Goal: Task Accomplishment & Management: Complete application form

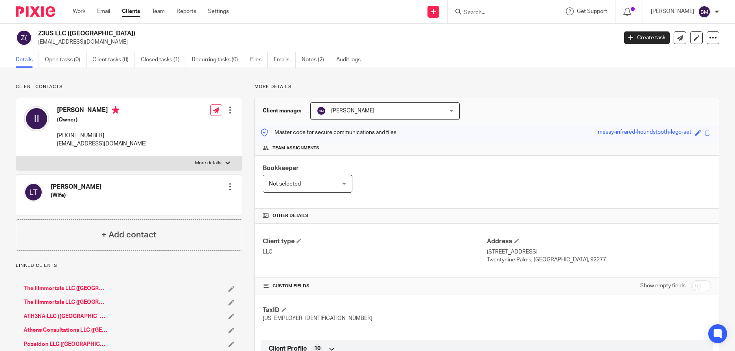
click at [230, 113] on div at bounding box center [230, 110] width 8 height 8
click at [200, 137] on link "Create client from contact" at bounding box center [194, 138] width 75 height 11
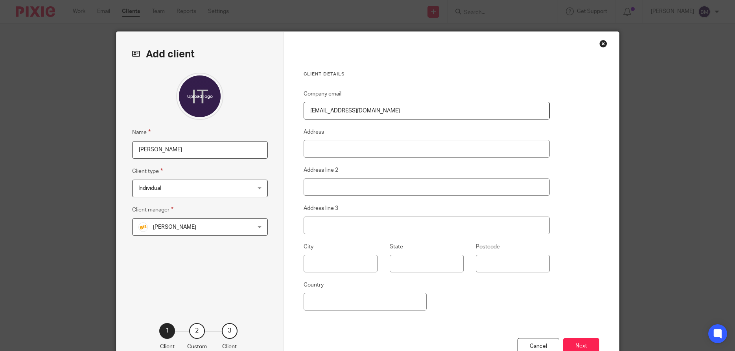
drag, startPoint x: 180, startPoint y: 151, endPoint x: 107, endPoint y: 152, distance: 72.8
click at [107, 152] on div "Add client Name Isaac Tate III Client type Individual Individual Individual C C…" at bounding box center [367, 175] width 735 height 351
drag, startPoint x: 170, startPoint y: 149, endPoint x: 96, endPoint y: 153, distance: 74.1
click at [132, 153] on input "[PERSON_NAME]" at bounding box center [200, 150] width 136 height 18
paste input "Z3US LLC"
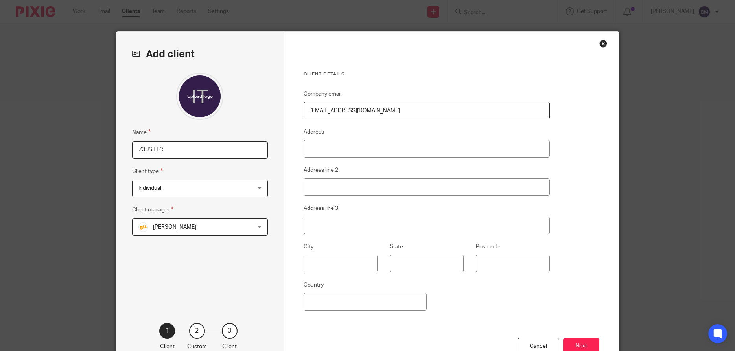
type input "Z3US LLC"
click at [258, 191] on div "Individual Individual" at bounding box center [200, 189] width 136 height 18
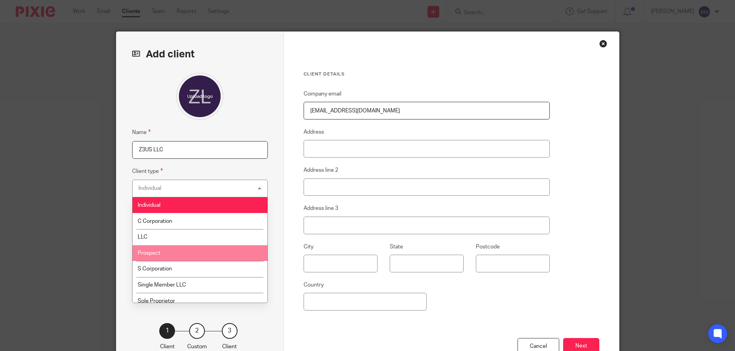
click at [207, 255] on li "Prospect" at bounding box center [200, 253] width 135 height 16
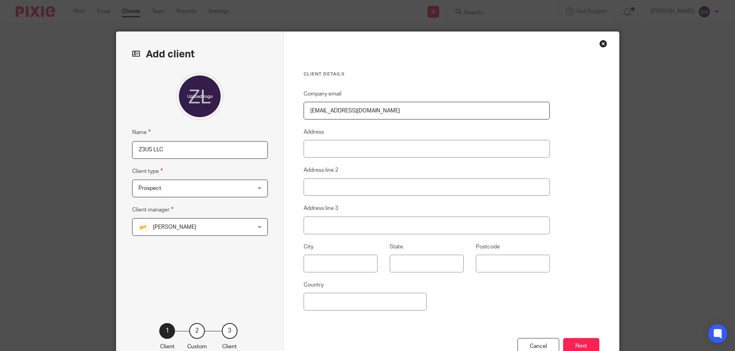
click at [260, 230] on div "Bill Stocker Bill Stocker" at bounding box center [200, 227] width 136 height 18
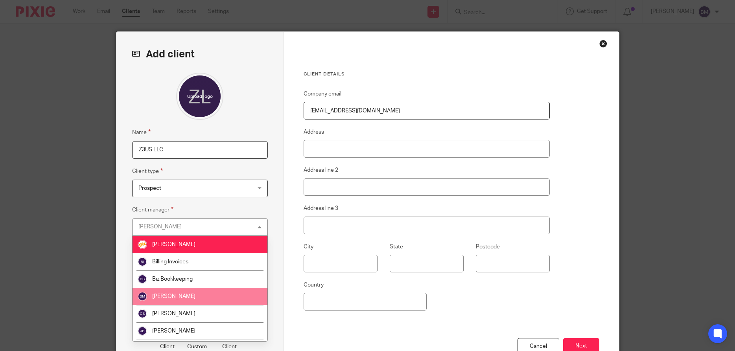
click at [191, 298] on li "[PERSON_NAME]" at bounding box center [200, 296] width 135 height 17
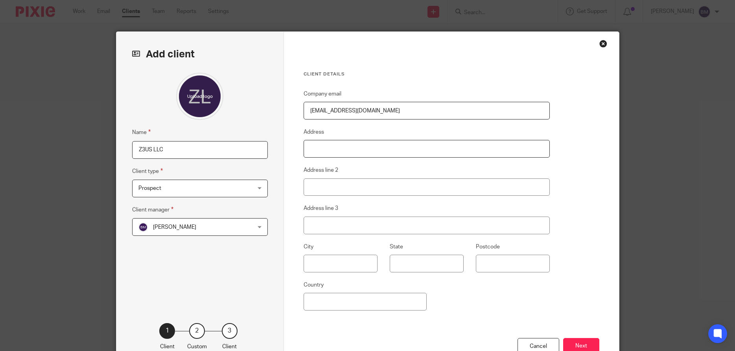
click at [340, 156] on input "Address" at bounding box center [427, 149] width 247 height 18
type input "[STREET_ADDRESS]"
type input "Milwaukee"
type input "WI"
type input "53202"
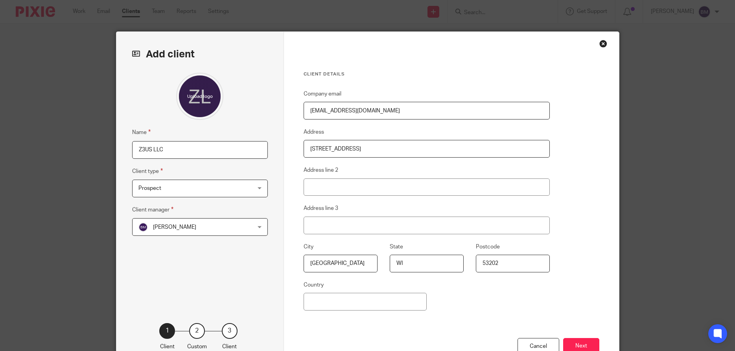
click at [574, 204] on div "Client details Company email iamisaactate@gmail.com Address 1433 N Water St Add…" at bounding box center [451, 203] width 335 height 343
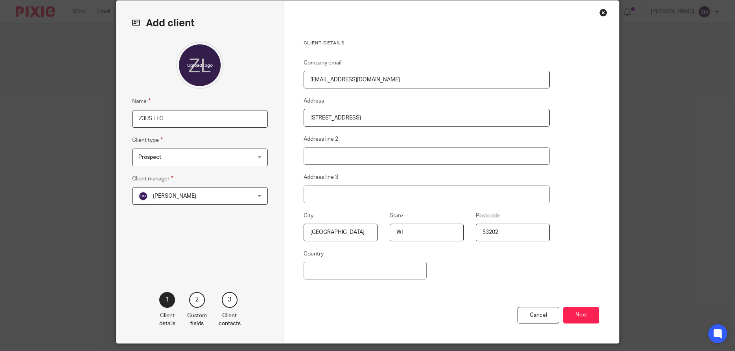
scroll to position [57, 0]
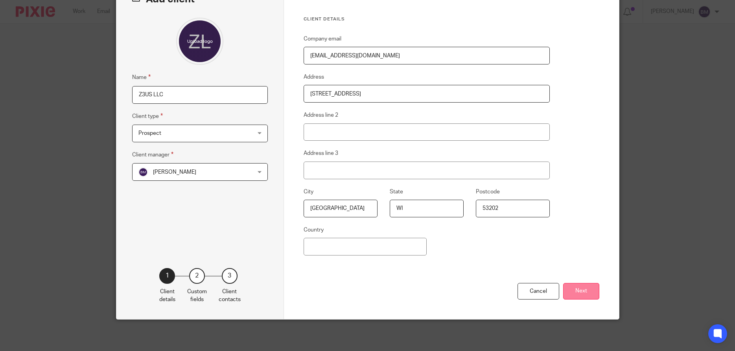
click at [583, 289] on button "Next" at bounding box center [581, 291] width 36 height 17
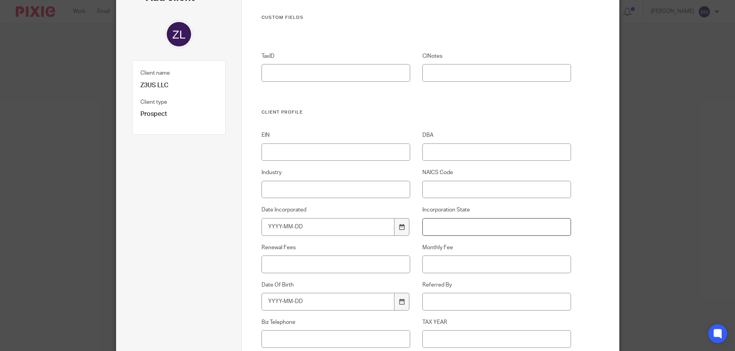
click at [434, 227] on input "Incorporation State" at bounding box center [497, 227] width 149 height 18
type input "WI"
click at [404, 229] on icon at bounding box center [402, 227] width 6 height 6
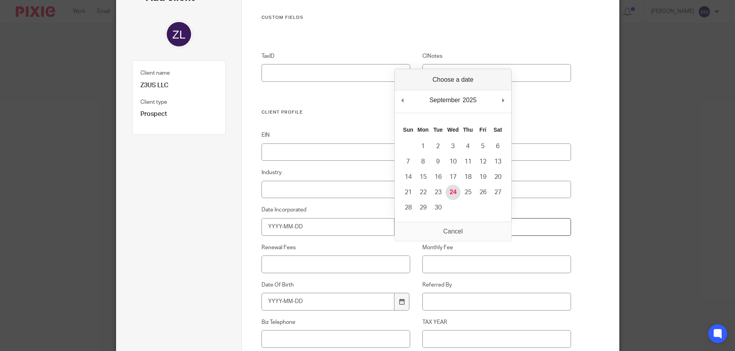
type input "2025-09-24"
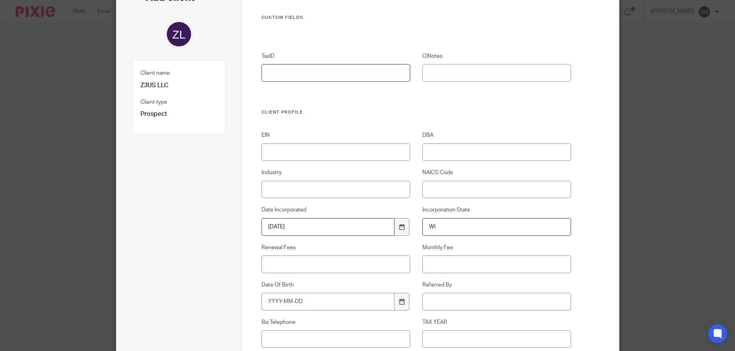
click at [277, 71] on input "TaxID" at bounding box center [336, 73] width 149 height 18
paste input "[US_EMPLOYER_IDENTIFICATION_NUMBER]"
type input "[US_EMPLOYER_IDENTIFICATION_NUMBER]"
click at [277, 152] on input "EIN" at bounding box center [336, 153] width 149 height 18
paste input "[US_EMPLOYER_IDENTIFICATION_NUMBER]"
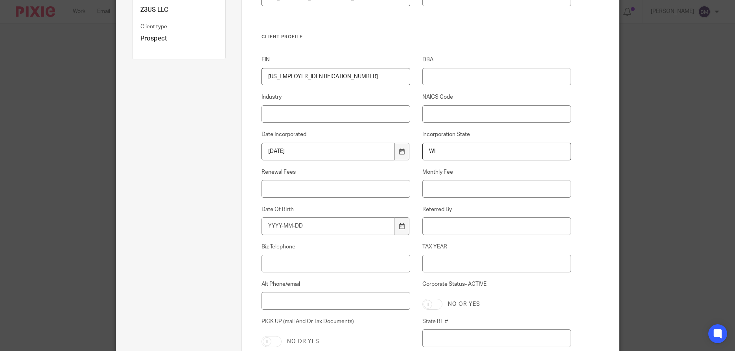
scroll to position [170, 0]
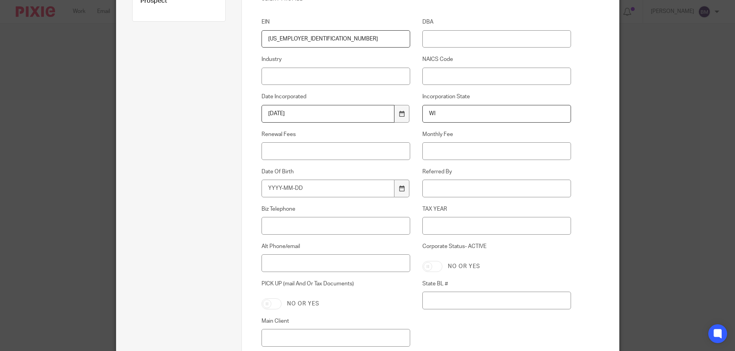
type input "[US_EMPLOYER_IDENTIFICATION_NUMBER]"
click at [263, 151] on input "Renewal Fees" at bounding box center [336, 151] width 149 height 18
type input "2"
type input "$225"
click at [435, 268] on input "Corporate Status- ACTIVE" at bounding box center [433, 266] width 20 height 11
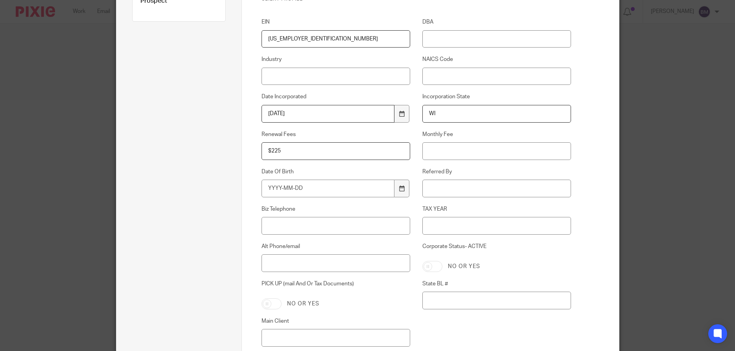
checkbox input "true"
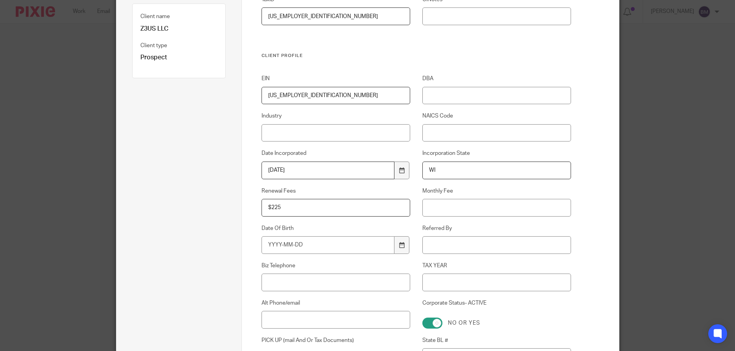
scroll to position [227, 0]
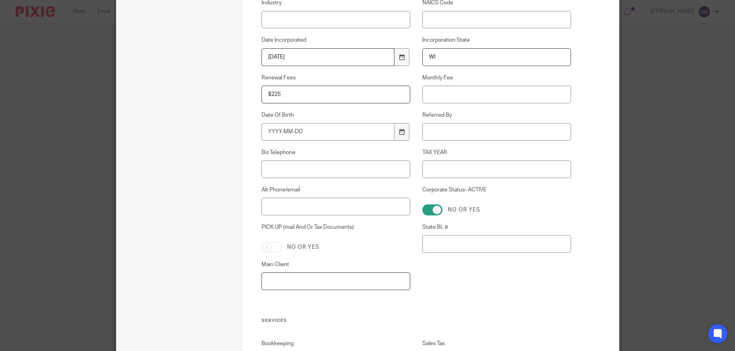
click at [277, 281] on input "Main Client" at bounding box center [336, 282] width 149 height 18
paste input "[PERSON_NAME]"
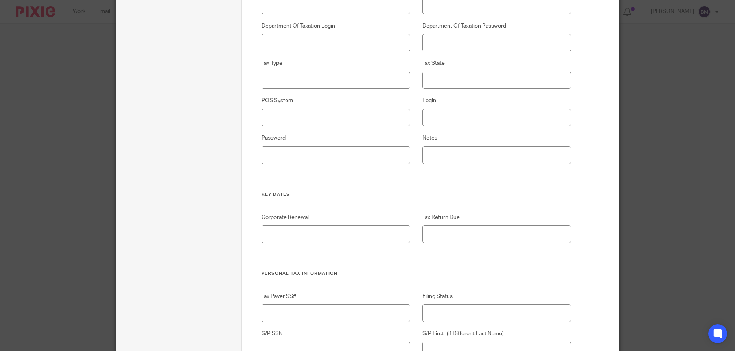
scroll to position [1586, 0]
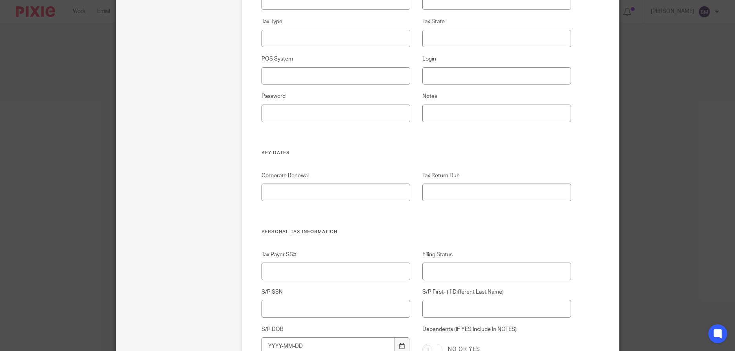
type input "[PERSON_NAME]"
click at [272, 197] on input "Corporate Renewal" at bounding box center [336, 193] width 149 height 18
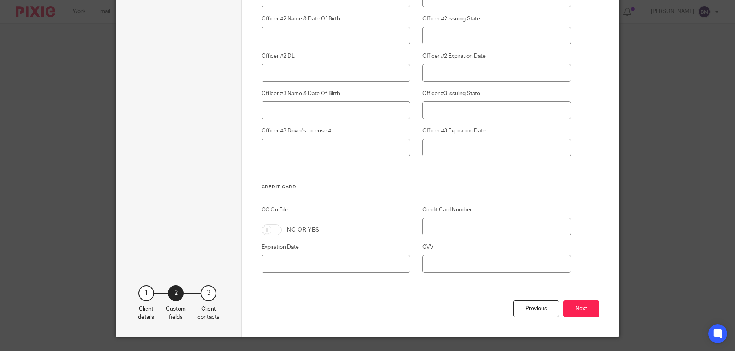
scroll to position [2247, 0]
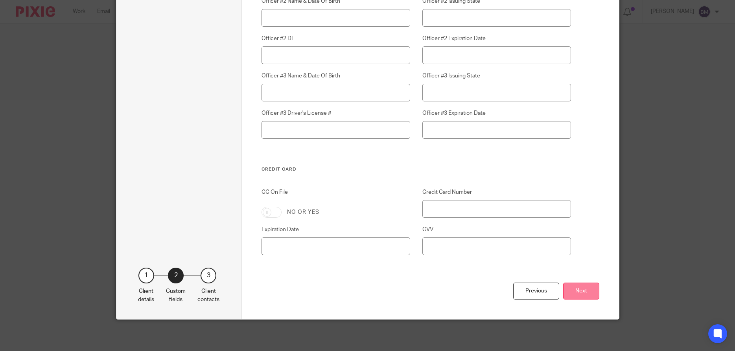
type input "March"
click at [577, 291] on button "Next" at bounding box center [581, 291] width 36 height 17
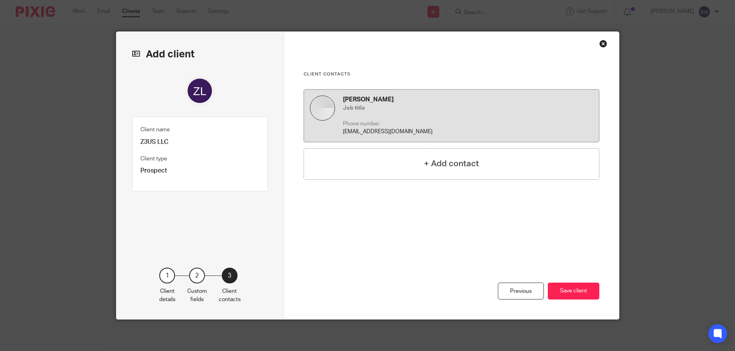
click at [418, 114] on div "Isaac Tate III Job title Phone number iamisaactate@gmail.com" at bounding box center [468, 116] width 250 height 41
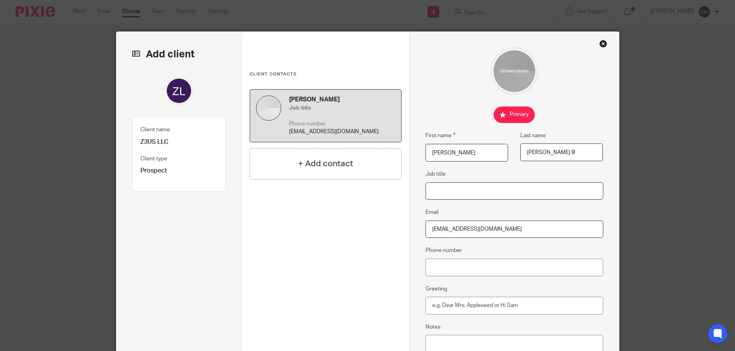
click at [446, 189] on input "Job title" at bounding box center [515, 192] width 178 height 18
type input "Owner"
click at [439, 271] on input "Phone number" at bounding box center [515, 268] width 178 height 18
paste input "619-494-6522"
type input "619-494-6522"
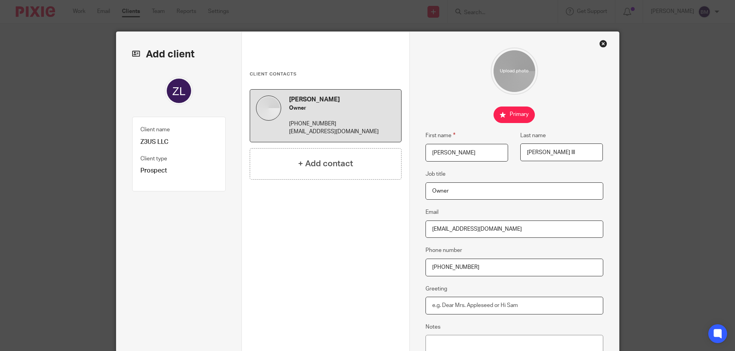
click at [441, 308] on input "Greeting" at bounding box center [515, 306] width 178 height 18
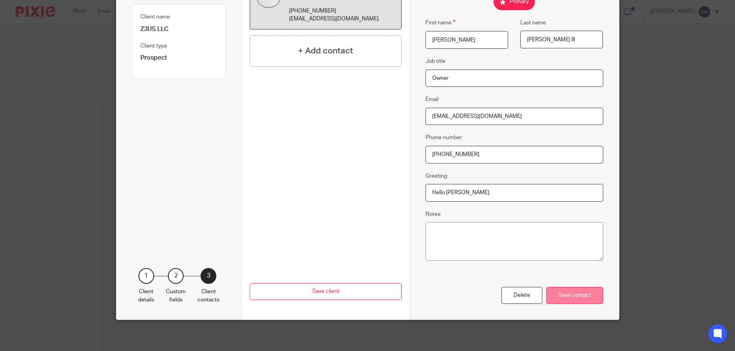
type input "Hello Isaac,"
click at [572, 293] on div "Save contact" at bounding box center [574, 295] width 57 height 17
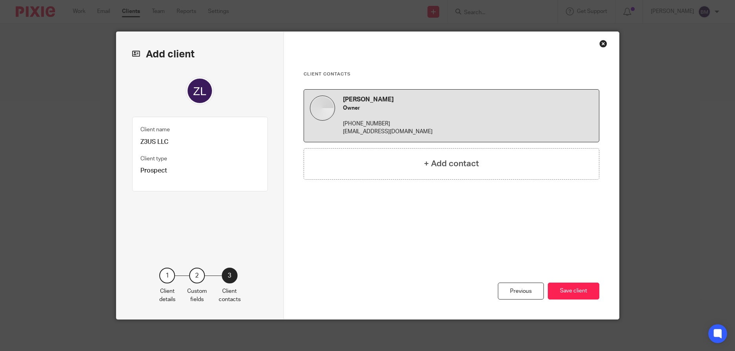
scroll to position [0, 0]
click at [569, 287] on button "Save client" at bounding box center [574, 291] width 52 height 17
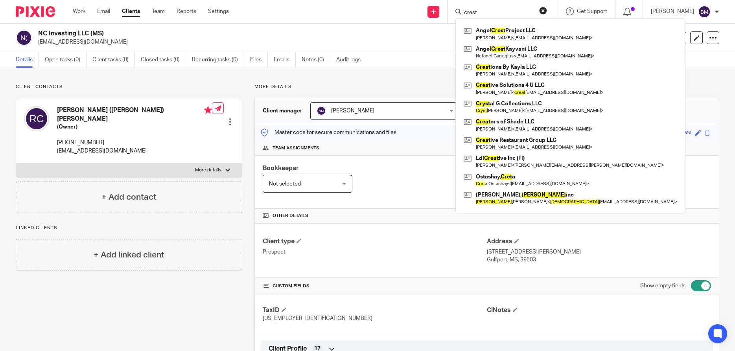
scroll to position [113, 0]
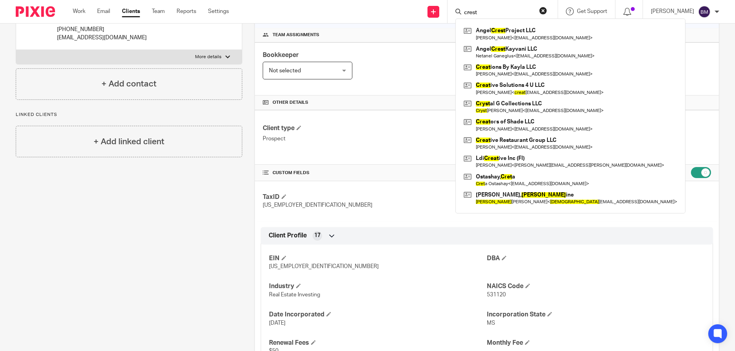
click at [547, 11] on button "reset" at bounding box center [543, 11] width 8 height 8
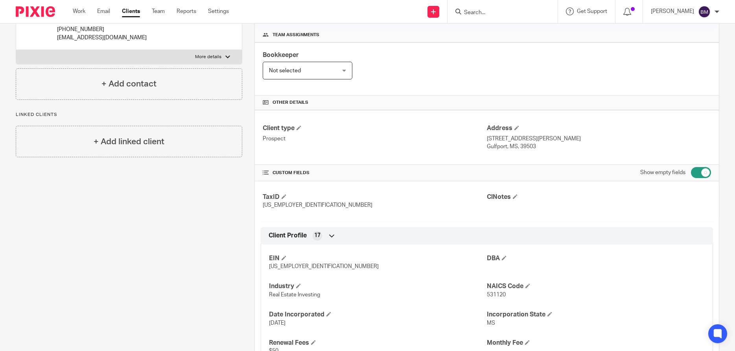
click at [519, 12] on input "Search" at bounding box center [498, 12] width 71 height 7
paste input "Z3US LLC"
type input "Z3US LLC"
click at [509, 37] on link at bounding box center [528, 34] width 133 height 18
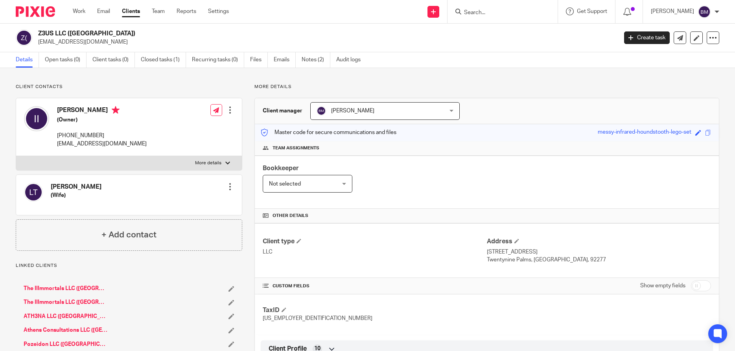
click at [703, 284] on input "checkbox" at bounding box center [701, 285] width 20 height 11
checkbox input "true"
drag, startPoint x: 263, startPoint y: 318, endPoint x: 295, endPoint y: 318, distance: 32.7
click at [295, 318] on p "[US_EMPLOYER_IDENTIFICATION_NUMBER]" at bounding box center [375, 319] width 224 height 8
copy span "[US_EMPLOYER_IDENTIFICATION_NUMBER]"
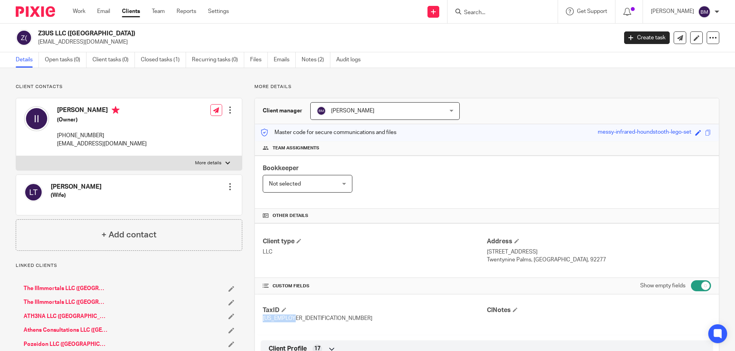
drag, startPoint x: 56, startPoint y: 108, endPoint x: 94, endPoint y: 112, distance: 37.9
click at [94, 112] on div "Isaac Tate III (Owner) 619-494-6522 iamisaactate@gmail.com" at bounding box center [85, 127] width 123 height 50
copy h4 "[PERSON_NAME]"
drag, startPoint x: 57, startPoint y: 135, endPoint x: 95, endPoint y: 135, distance: 38.2
click at [95, 135] on p "[PHONE_NUMBER]" at bounding box center [102, 136] width 90 height 8
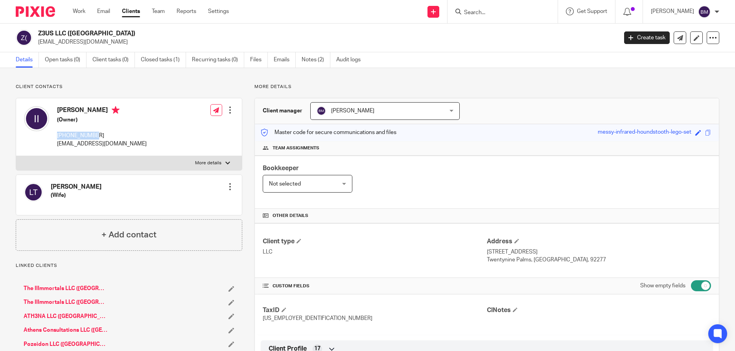
copy p "[PHONE_NUMBER]"
click at [133, 11] on link "Clients" at bounding box center [131, 11] width 18 height 8
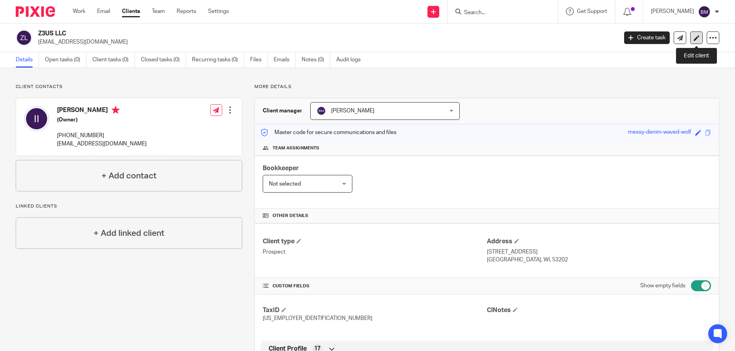
click at [696, 37] on icon at bounding box center [697, 38] width 6 height 6
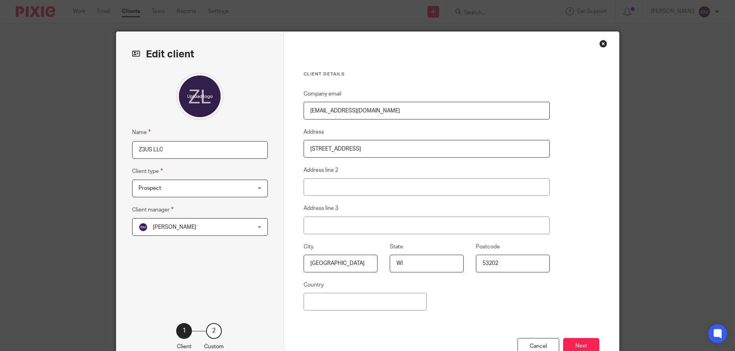
click at [181, 150] on input "Z3US LLC" at bounding box center [200, 150] width 136 height 18
type input "Z3US LLC (WI For)"
click at [594, 345] on button "Next" at bounding box center [581, 346] width 36 height 17
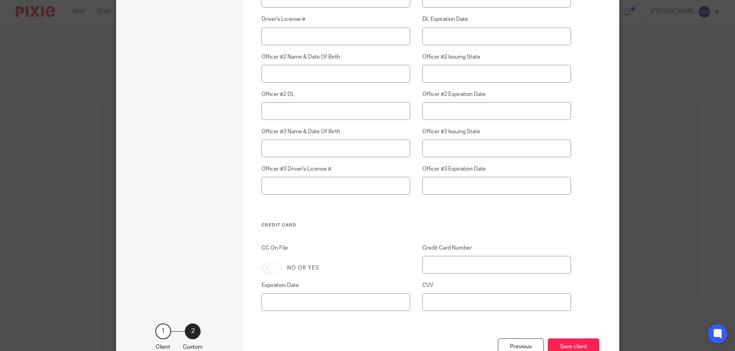
scroll to position [2247, 0]
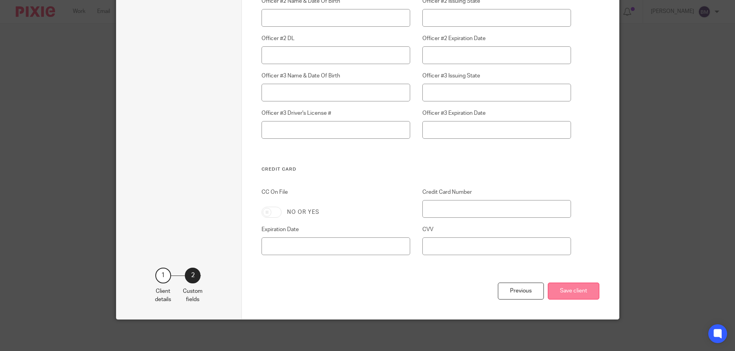
click at [578, 295] on button "Save client" at bounding box center [574, 291] width 52 height 17
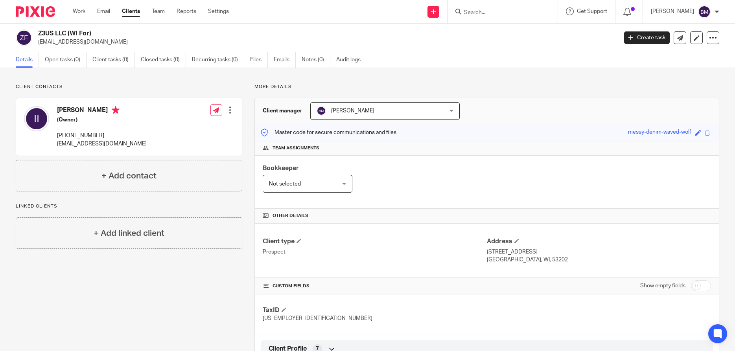
click at [133, 11] on link "Clients" at bounding box center [131, 11] width 18 height 8
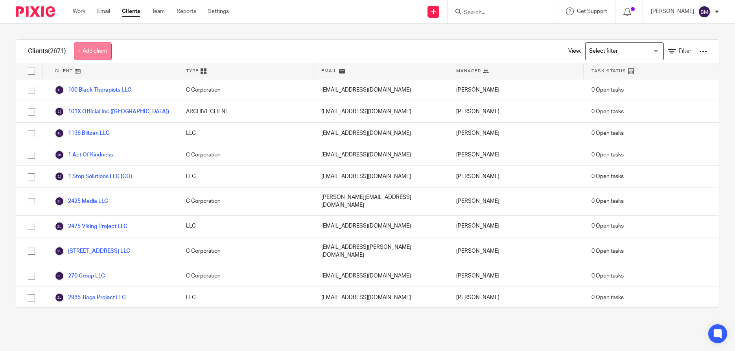
click at [89, 52] on link "+ Add client" at bounding box center [93, 51] width 38 height 18
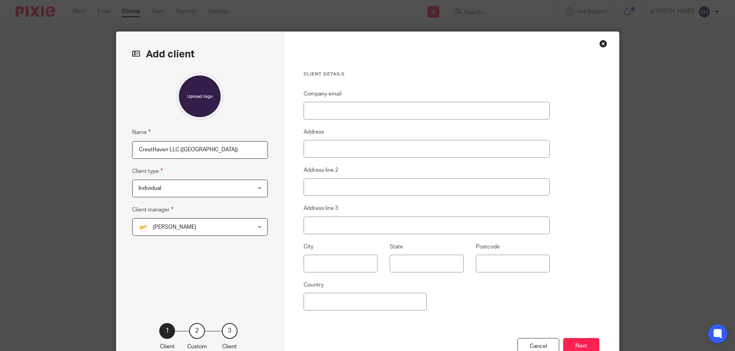
type input "CrestHaven LLC ([GEOGRAPHIC_DATA])"
click at [257, 191] on div "Individual Individual" at bounding box center [200, 189] width 136 height 18
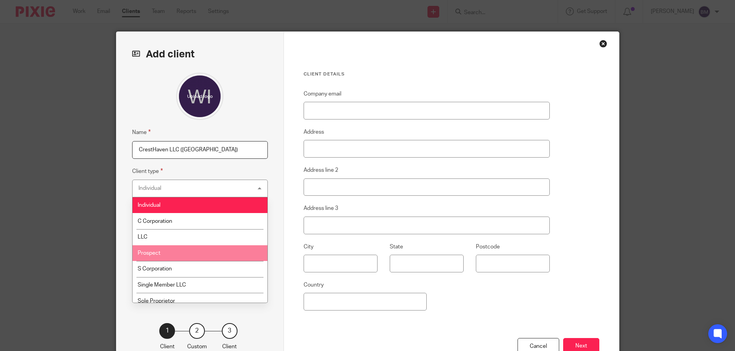
click at [171, 255] on li "Prospect" at bounding box center [200, 253] width 135 height 16
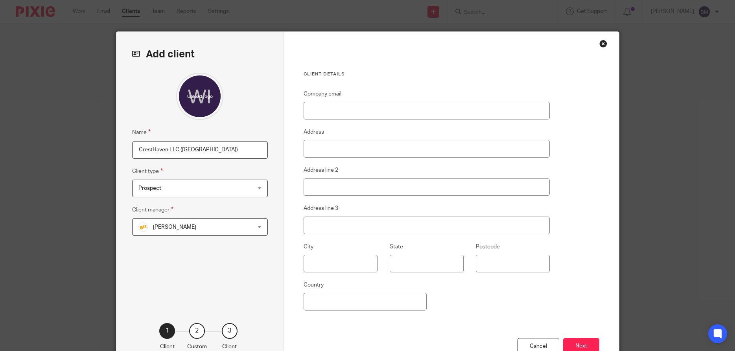
click at [255, 230] on div "Bill Stocker Bill Stocker" at bounding box center [200, 227] width 136 height 18
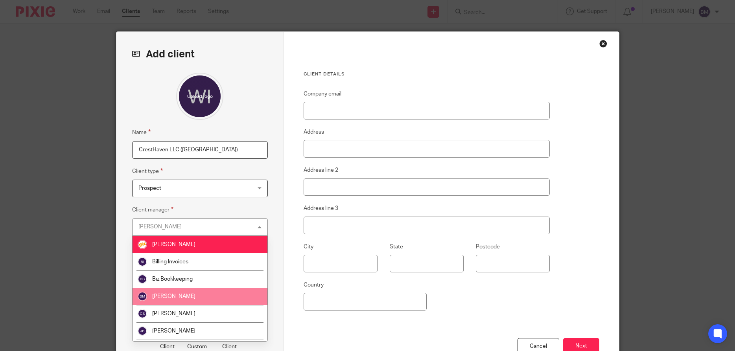
click at [203, 301] on li "[PERSON_NAME]" at bounding box center [200, 296] width 135 height 17
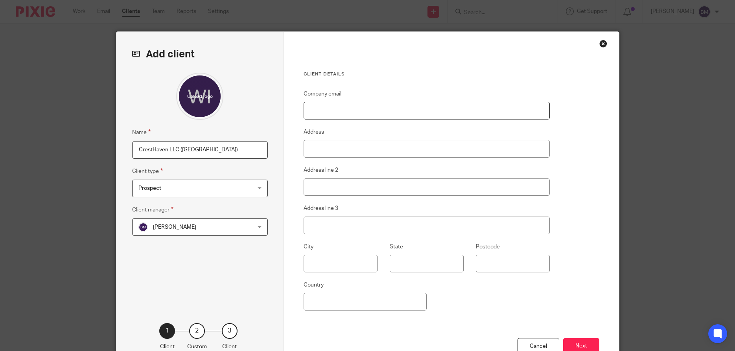
click at [340, 113] on input "Company email" at bounding box center [427, 111] width 247 height 18
paste input "[EMAIL_ADDRESS][DOMAIN_NAME]"
type input "[EMAIL_ADDRESS][DOMAIN_NAME]"
click at [319, 155] on input "Address" at bounding box center [427, 149] width 247 height 18
paste input "[STREET_ADDRESS]"
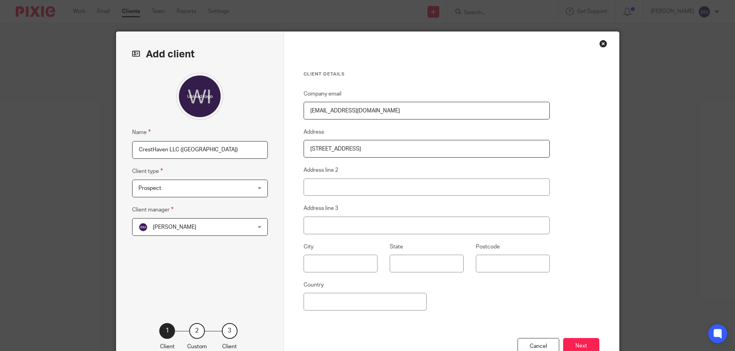
type input "[STREET_ADDRESS]"
click at [321, 267] on input "text" at bounding box center [341, 264] width 74 height 18
type input "Milwaukee"
type input "WI"
paste input "53203"
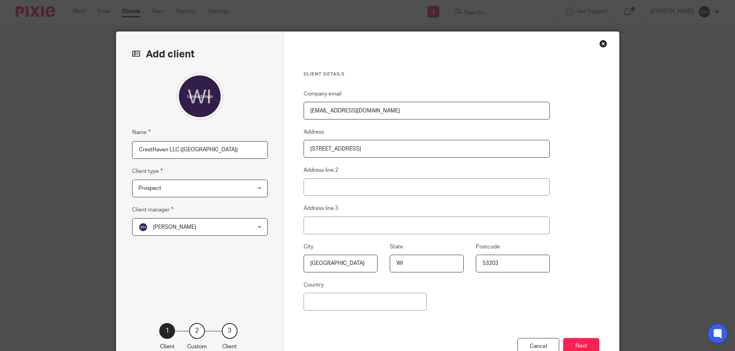
type input "53203"
click at [593, 236] on div "Client details Company email brooklynsestates@gmail.com Address 313 N Plankinto…" at bounding box center [451, 203] width 335 height 343
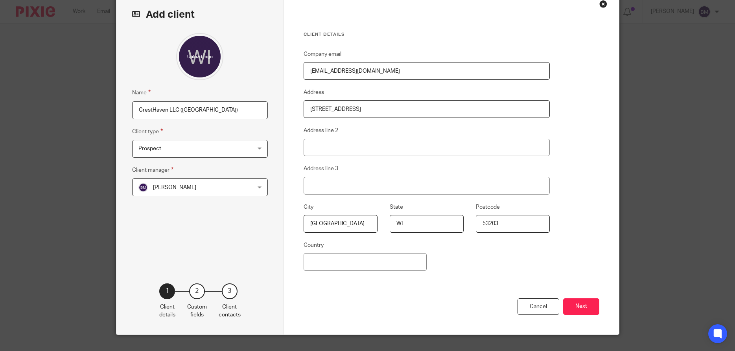
scroll to position [57, 0]
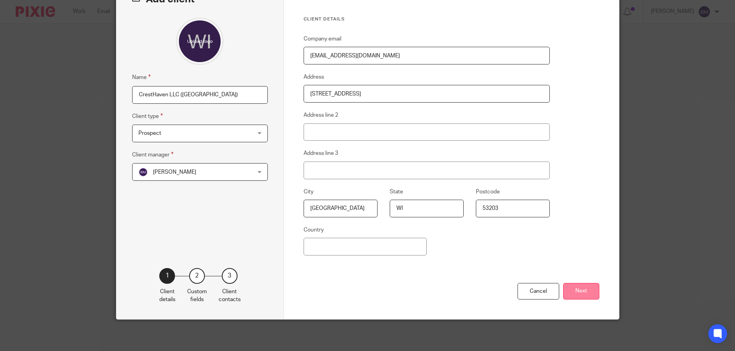
click at [583, 287] on button "Next" at bounding box center [581, 291] width 36 height 17
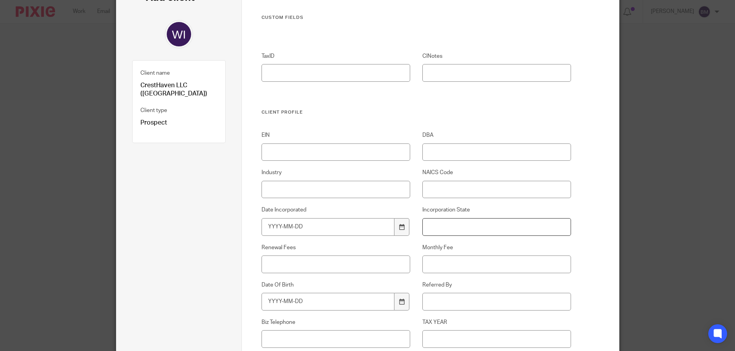
click at [439, 231] on input "Incorporation State" at bounding box center [497, 227] width 149 height 18
type input "WI"
click at [400, 227] on icon at bounding box center [402, 227] width 6 height 6
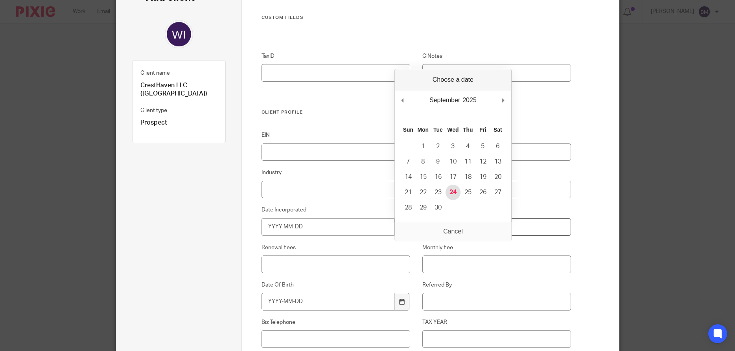
type input "2025-09-24"
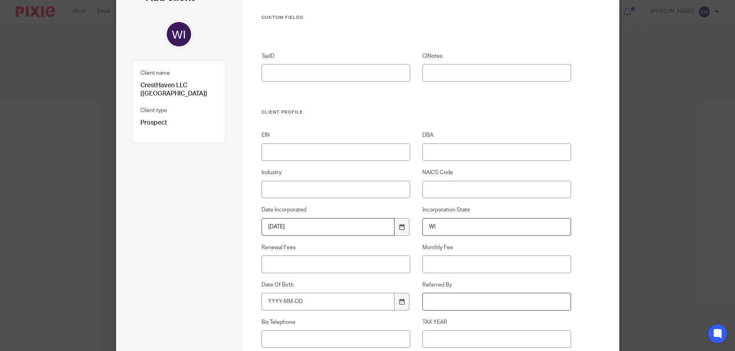
click at [440, 303] on input "Referred By" at bounding box center [497, 302] width 149 height 18
type input "Will [PERSON_NAME]"
drag, startPoint x: 275, startPoint y: 269, endPoint x: 416, endPoint y: 244, distance: 143.2
click at [276, 269] on input "Renewal Fees" at bounding box center [336, 265] width 149 height 18
type input "$250"
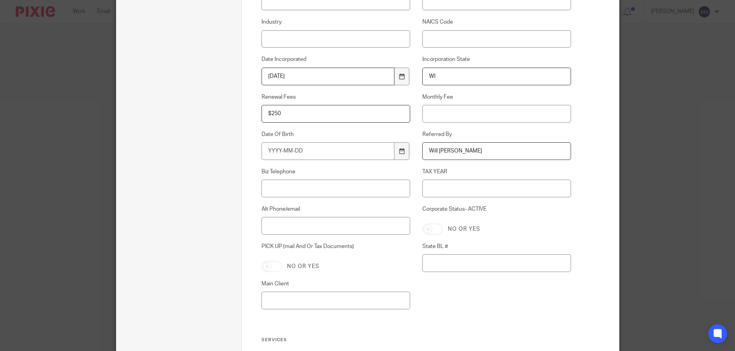
scroll to position [208, 0]
click at [435, 228] on input "Corporate Status- ACTIVE" at bounding box center [433, 228] width 20 height 11
checkbox input "true"
click at [444, 264] on input "State BL #" at bounding box center [497, 263] width 149 height 18
paste input "C135424"
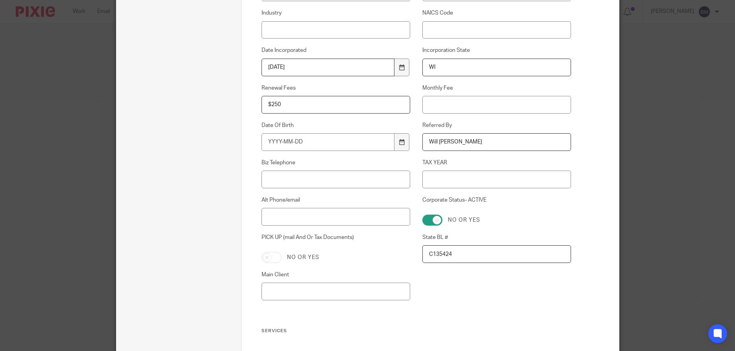
scroll to position [264, 0]
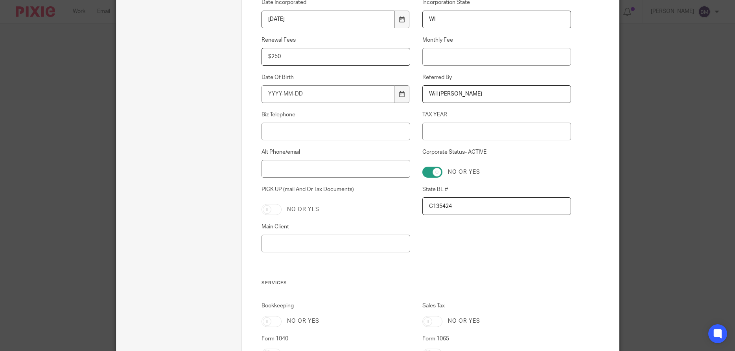
type input "C135424"
click at [276, 245] on input "Main Client" at bounding box center [336, 244] width 149 height 18
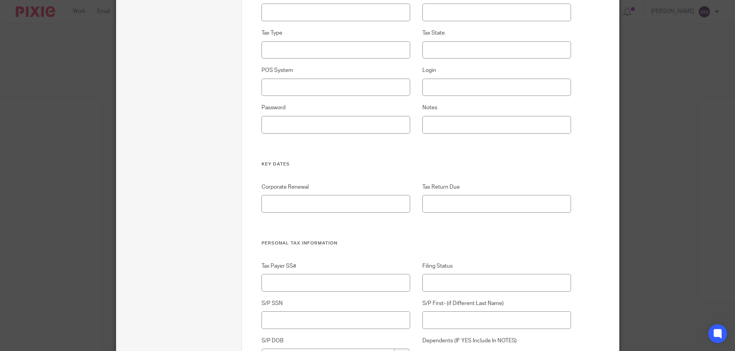
scroll to position [1586, 0]
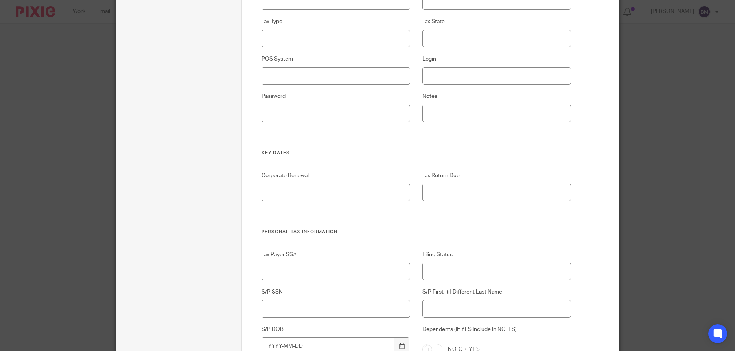
type input "Brooklyn Brown"
click at [279, 191] on input "Corporate Renewal" at bounding box center [336, 193] width 149 height 18
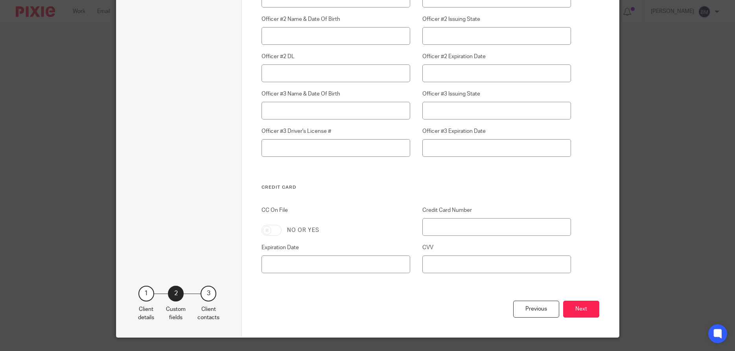
scroll to position [2247, 0]
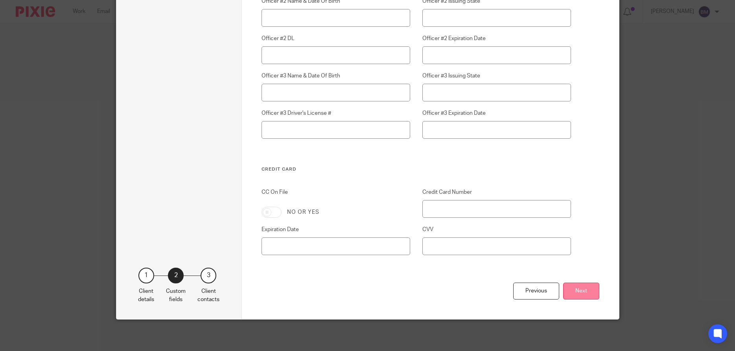
type input "September"
click at [579, 293] on button "Next" at bounding box center [581, 291] width 36 height 17
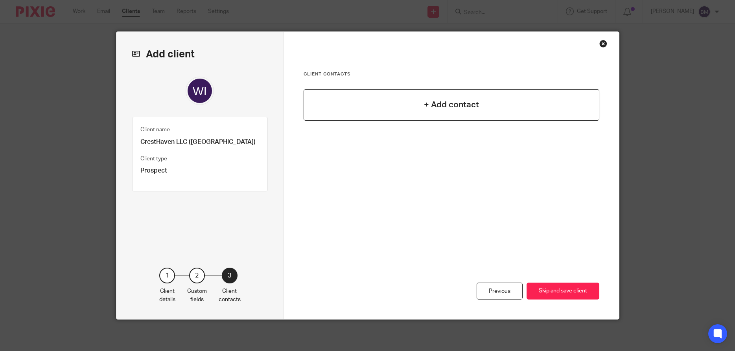
click at [457, 108] on h4 "+ Add contact" at bounding box center [451, 105] width 55 height 12
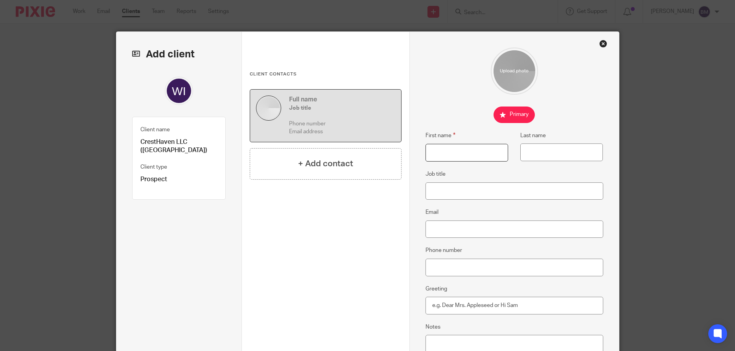
click at [443, 154] on input "First name" at bounding box center [467, 153] width 83 height 18
type input "Brooklyn"
type input "Brown"
type input "Owner"
click at [446, 226] on input "Email" at bounding box center [515, 230] width 178 height 18
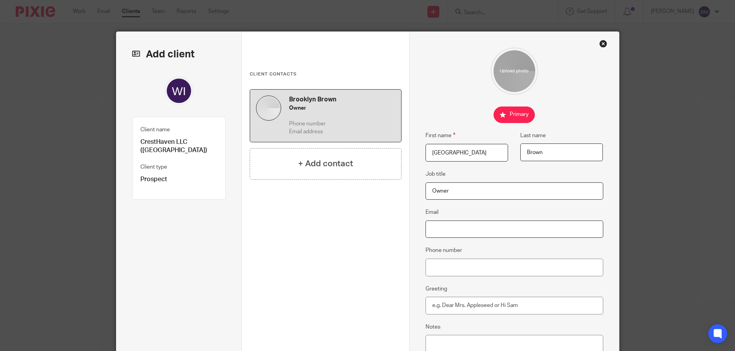
paste input "brooklynsestates@gmail.com"
type input "brooklynsestates@gmail.com"
click at [431, 269] on input "Phone number" at bounding box center [515, 268] width 178 height 18
paste input "(414) 361-0336"
type input "(414) 361-0336"
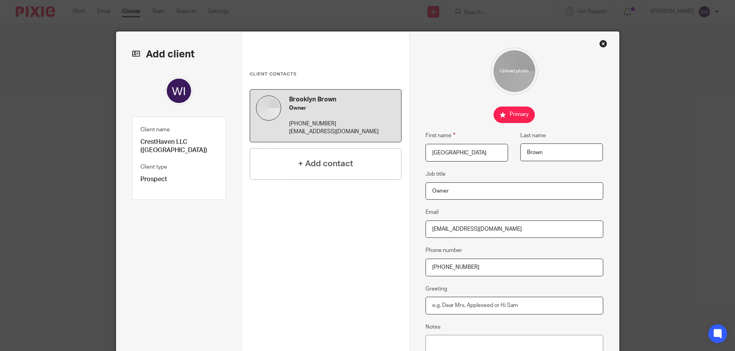
click at [441, 311] on input "Greeting" at bounding box center [515, 306] width 178 height 18
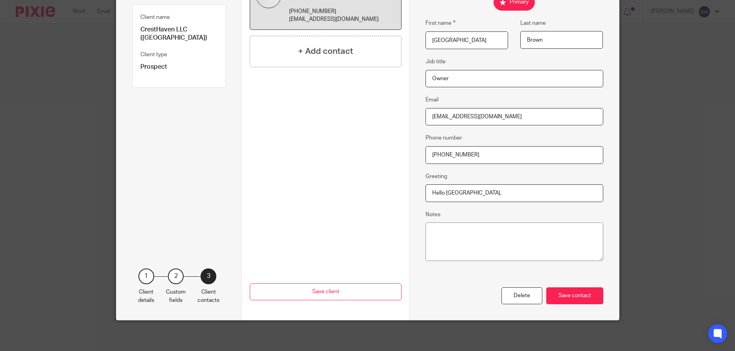
scroll to position [113, 0]
type input "Hello Brooklyn,"
click at [578, 300] on div "Save contact" at bounding box center [574, 295] width 57 height 17
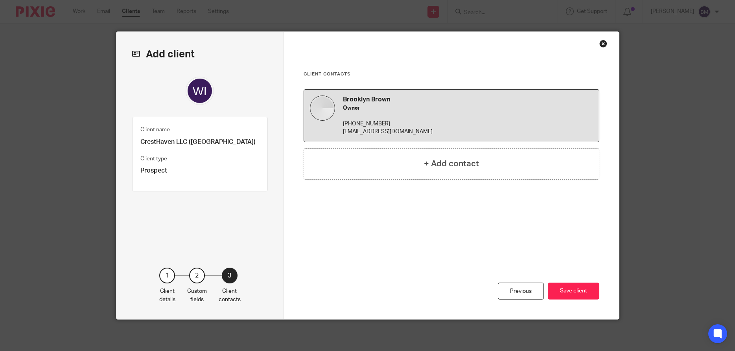
scroll to position [0, 0]
click at [572, 293] on button "Save client" at bounding box center [574, 291] width 52 height 17
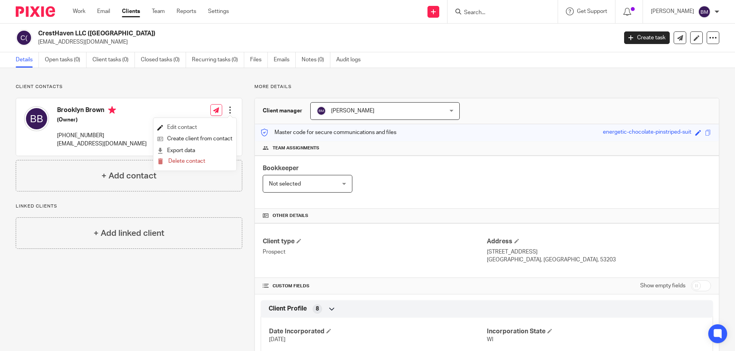
click at [179, 126] on link "Edit contact" at bounding box center [194, 127] width 75 height 11
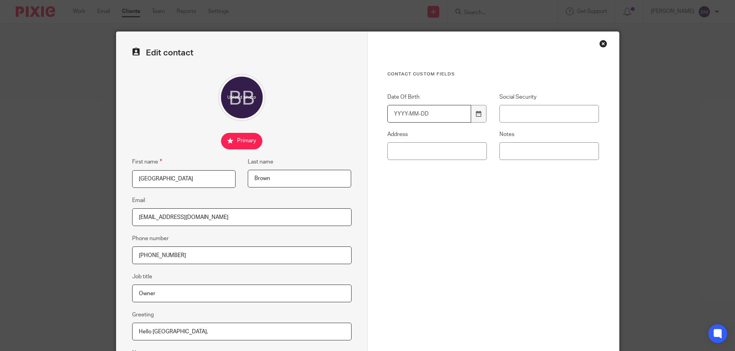
click at [400, 115] on input "Date Of Birth" at bounding box center [430, 114] width 84 height 18
type input "2003-08-01"
click at [533, 116] on input "Social Security" at bounding box center [550, 114] width 100 height 18
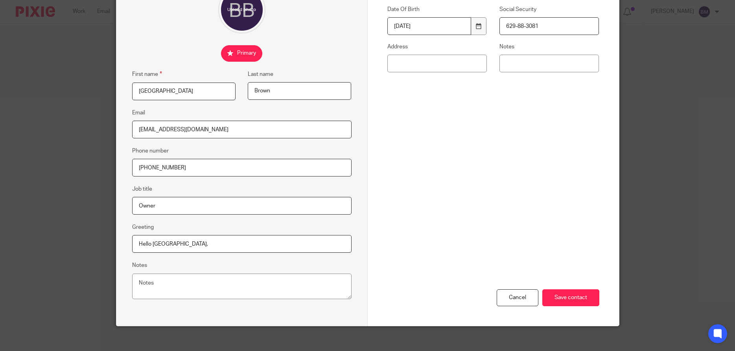
scroll to position [94, 0]
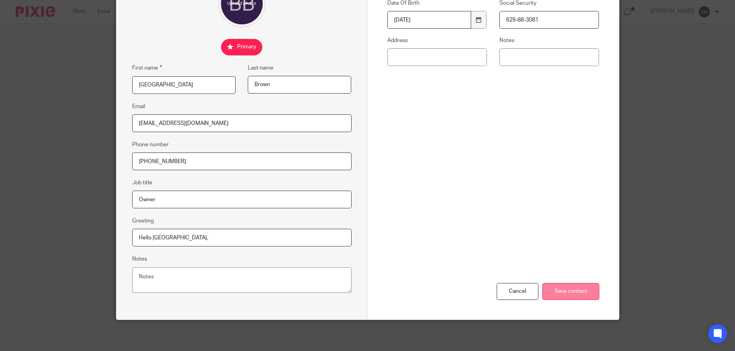
type input "629-88-3081"
click at [569, 292] on input "Save contact" at bounding box center [571, 291] width 57 height 17
click at [572, 295] on input "Save contact" at bounding box center [571, 291] width 57 height 17
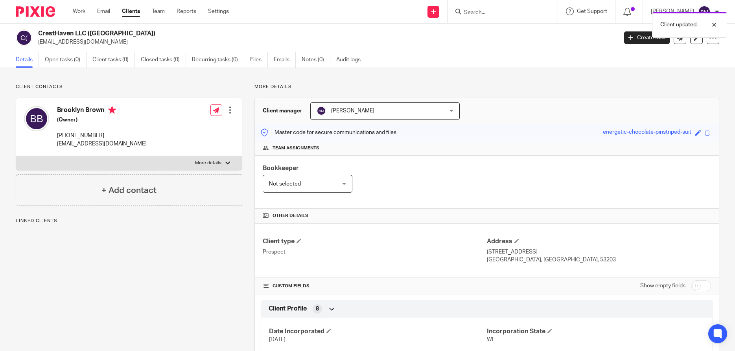
click at [231, 166] on label "More details" at bounding box center [129, 163] width 226 height 14
click at [16, 156] on input "More details" at bounding box center [16, 156] width 0 height 0
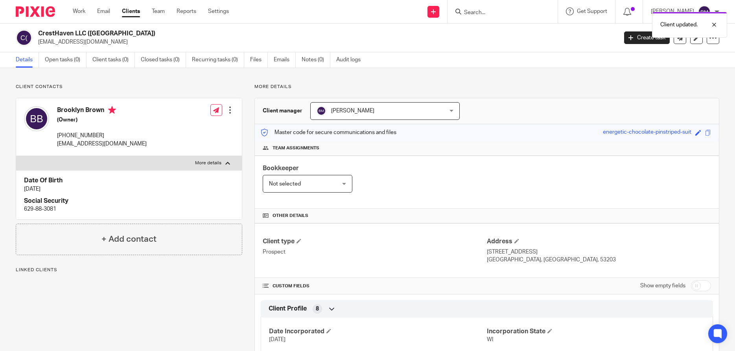
click at [231, 166] on label "More details" at bounding box center [129, 163] width 226 height 14
click at [16, 156] on input "More details" at bounding box center [16, 156] width 0 height 0
checkbox input "false"
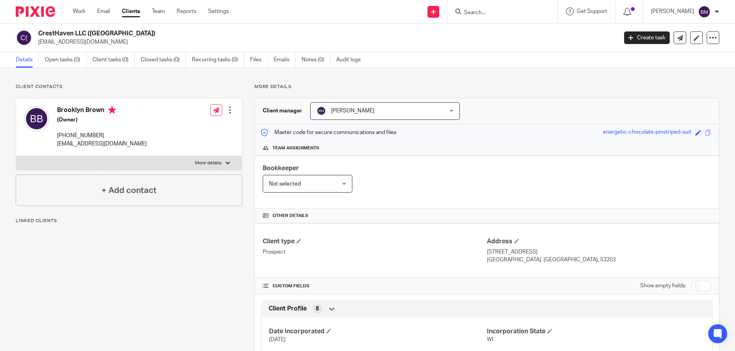
click at [700, 286] on input "checkbox" at bounding box center [701, 285] width 20 height 11
checkbox input "true"
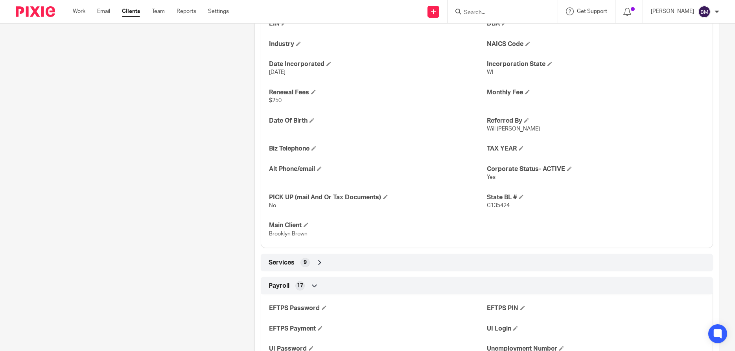
scroll to position [378, 0]
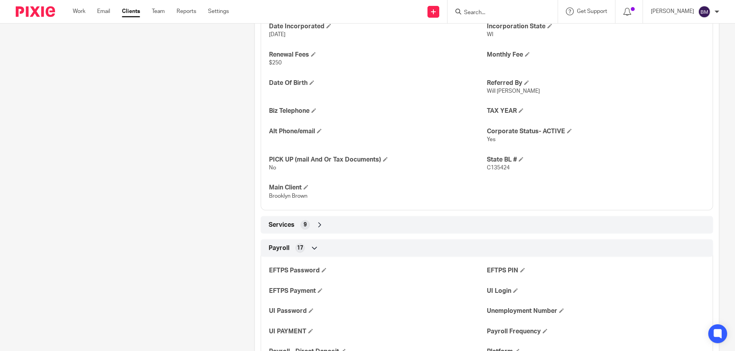
click at [324, 227] on div "Services 9" at bounding box center [487, 224] width 441 height 13
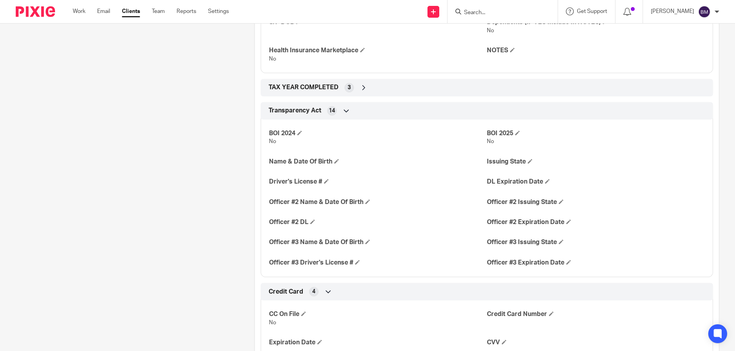
scroll to position [1472, 0]
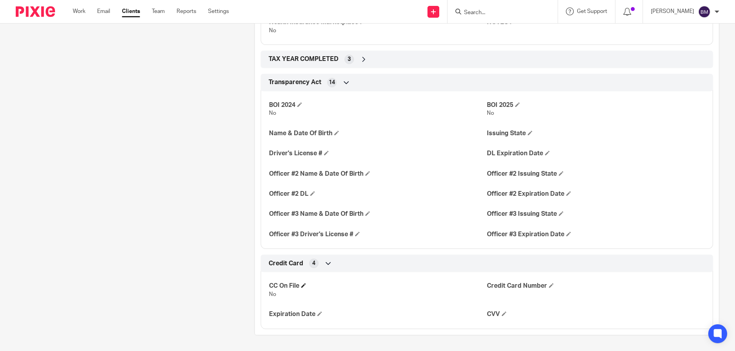
click at [303, 286] on h4 "CC On File" at bounding box center [378, 286] width 218 height 8
click at [304, 286] on span at bounding box center [303, 285] width 5 height 5
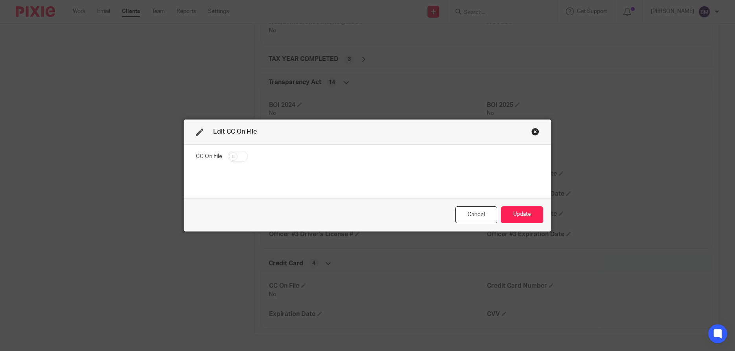
click at [247, 160] on fieldset "CC On File" at bounding box center [367, 158] width 343 height 14
click at [241, 157] on input "checkbox" at bounding box center [238, 156] width 20 height 11
checkbox input "true"
click at [526, 214] on button "Update" at bounding box center [522, 215] width 42 height 17
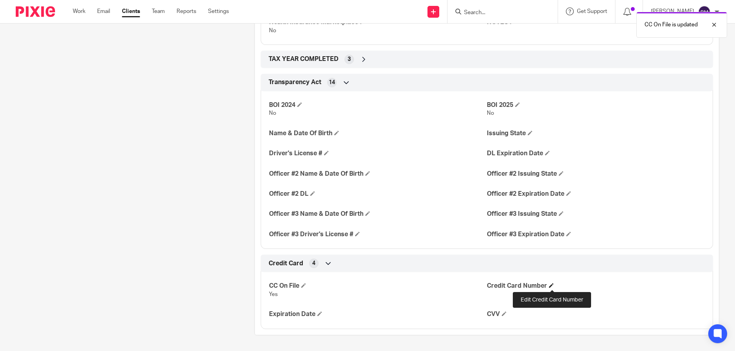
click at [553, 285] on span at bounding box center [551, 285] width 5 height 5
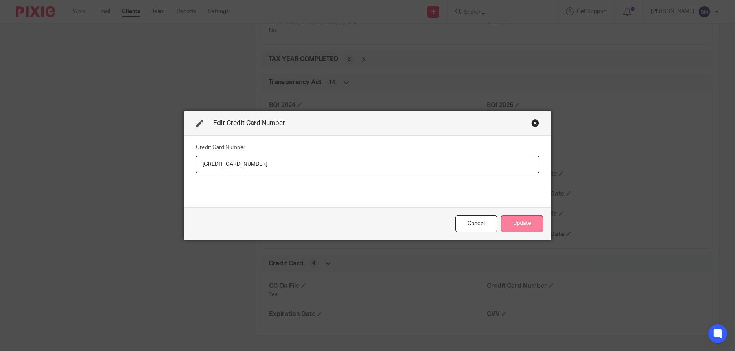
type input "[CREDIT_CARD_NUMBER]"
click at [519, 224] on button "Update" at bounding box center [522, 224] width 42 height 17
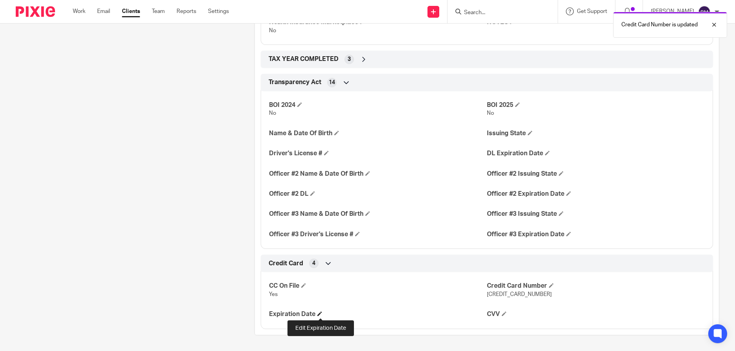
click at [321, 316] on span at bounding box center [319, 314] width 5 height 5
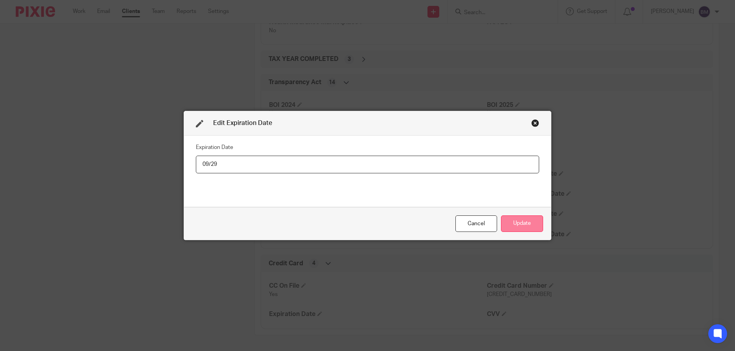
type input "09/29"
click at [520, 220] on button "Update" at bounding box center [522, 224] width 42 height 17
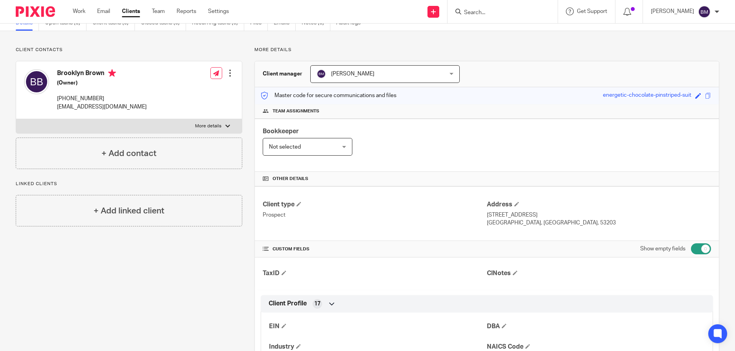
scroll to position [0, 0]
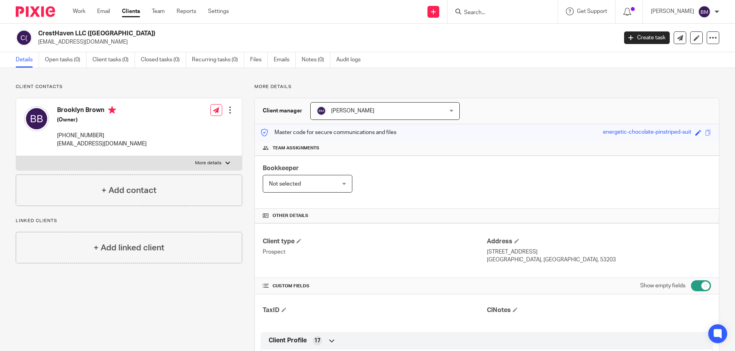
click at [131, 12] on link "Clients" at bounding box center [131, 11] width 18 height 8
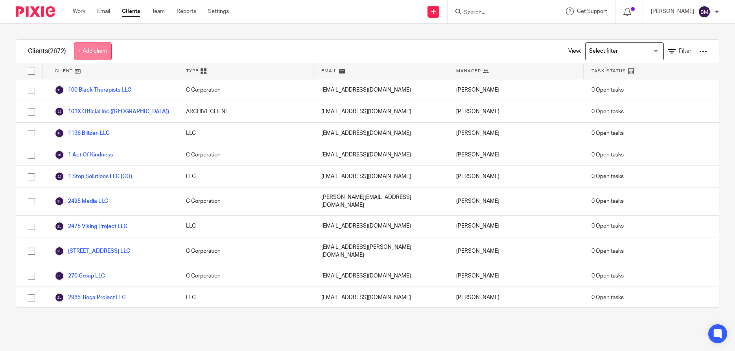
click at [81, 45] on link "+ Add client" at bounding box center [93, 51] width 38 height 18
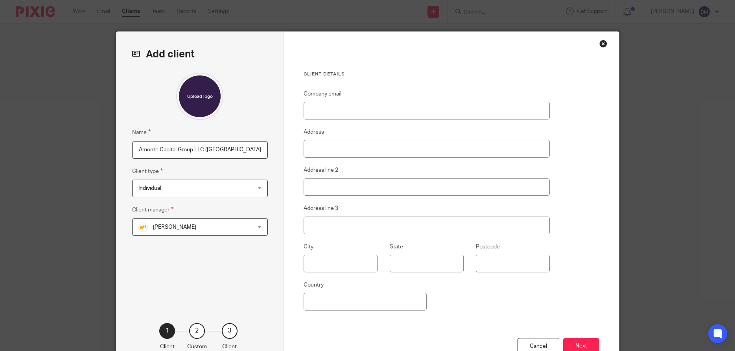
type input "Amonte Capital Group LLC ([GEOGRAPHIC_DATA])"
click at [258, 188] on div "Individual Individual" at bounding box center [200, 189] width 136 height 18
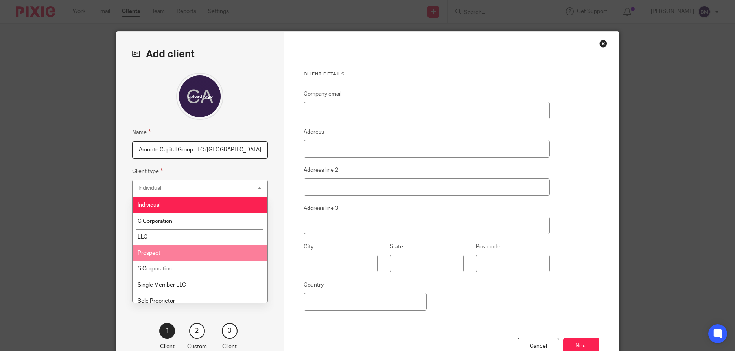
click at [161, 255] on li "Prospect" at bounding box center [200, 253] width 135 height 16
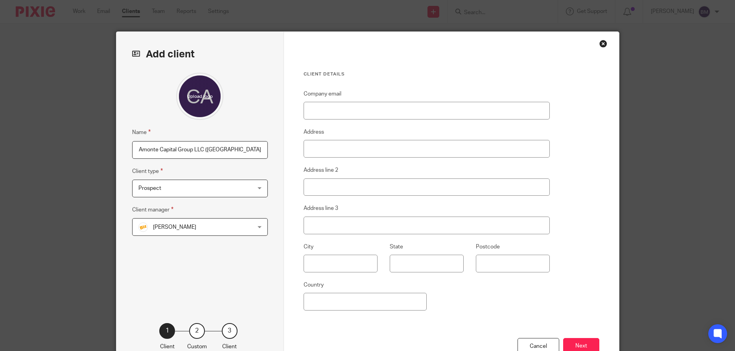
click at [259, 227] on div "Bill Stocker Bill Stocker" at bounding box center [200, 227] width 136 height 18
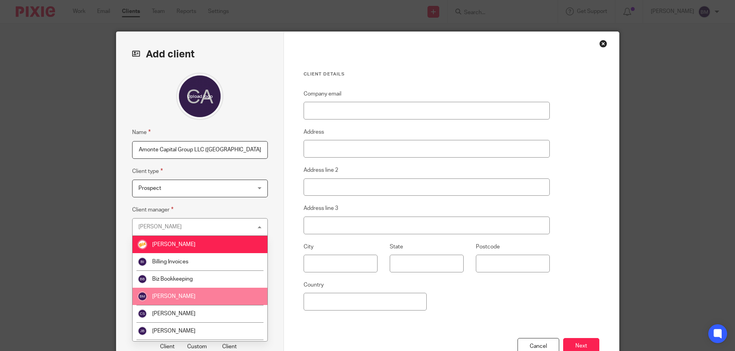
click at [209, 294] on li "[PERSON_NAME]" at bounding box center [200, 296] width 135 height 17
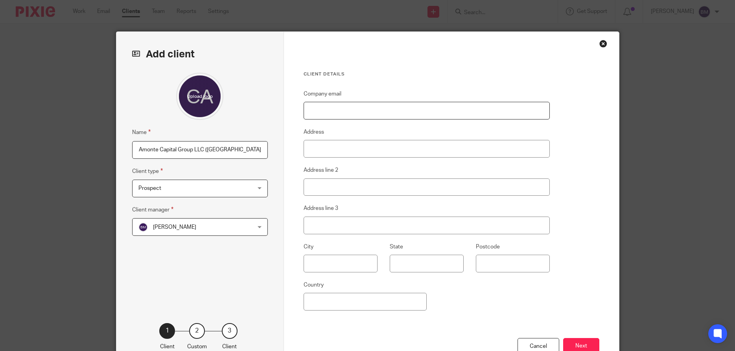
click at [331, 111] on input "Company email" at bounding box center [427, 111] width 247 height 18
paste input "[EMAIL_ADDRESS][DOMAIN_NAME]"
type input "[EMAIL_ADDRESS][DOMAIN_NAME]"
click at [323, 150] on input "Address" at bounding box center [427, 149] width 247 height 18
paste input "[STREET_ADDRESS]"
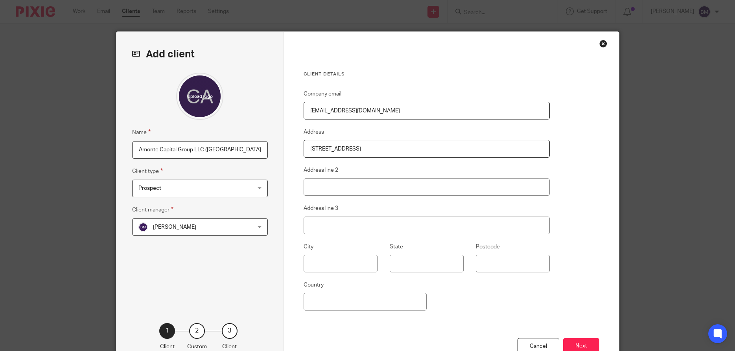
type input "5665 Wilshire Blvd"
click at [319, 265] on input "text" at bounding box center [341, 264] width 74 height 18
type input "Los Angeles"
type input "CA"
paste input "90036"
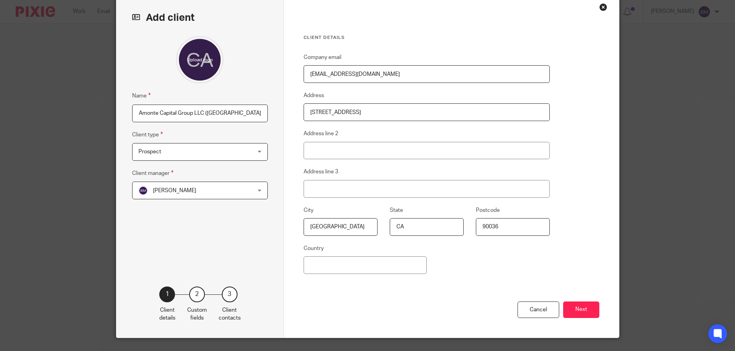
scroll to position [57, 0]
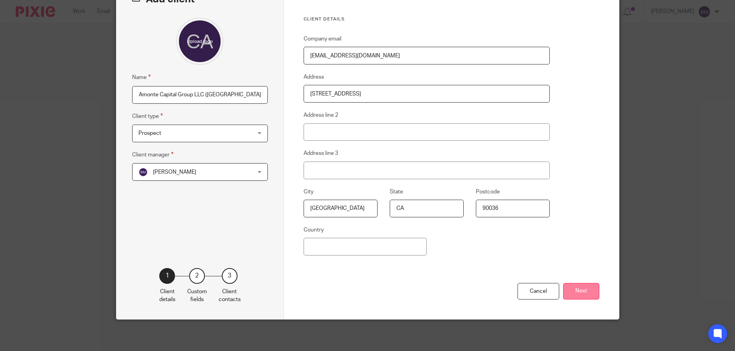
type input "90036"
click at [578, 293] on button "Next" at bounding box center [581, 291] width 36 height 17
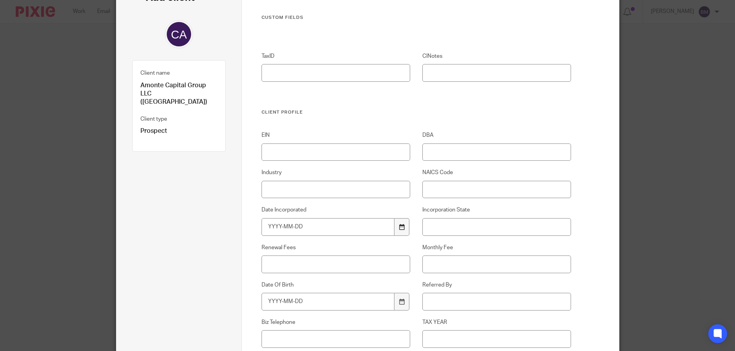
click at [400, 229] on icon at bounding box center [402, 227] width 6 height 6
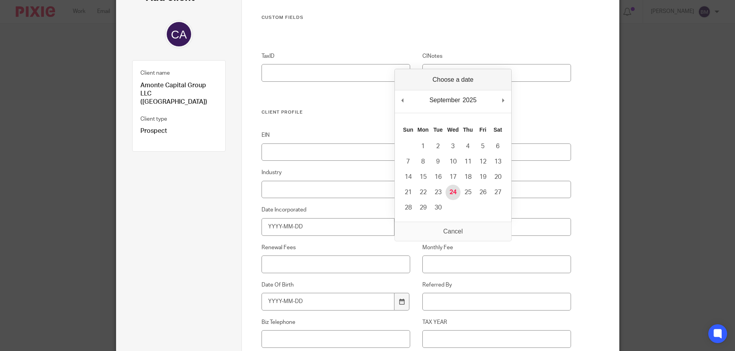
type input "2025-09-24"
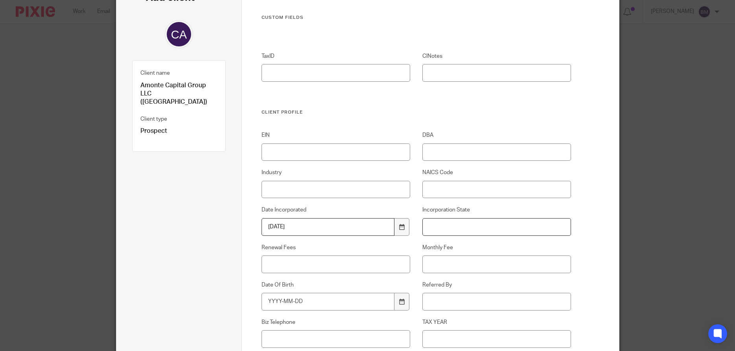
click at [449, 225] on input "Incorporation State" at bounding box center [497, 227] width 149 height 18
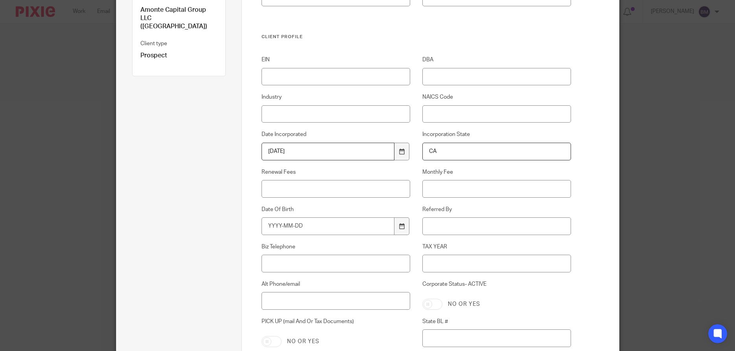
type input "CA"
click at [449, 226] on input "Referred By" at bounding box center [497, 227] width 149 height 18
type input "Will Roundtree"
click at [437, 305] on input "Corporate Status- ACTIVE" at bounding box center [433, 304] width 20 height 11
checkbox input "true"
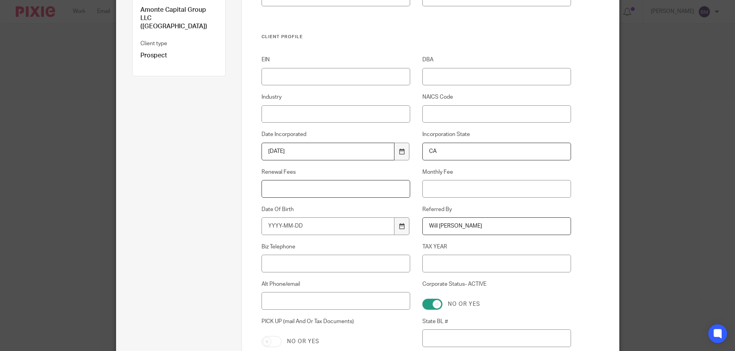
click at [293, 192] on input "Renewal Fees" at bounding box center [336, 189] width 149 height 18
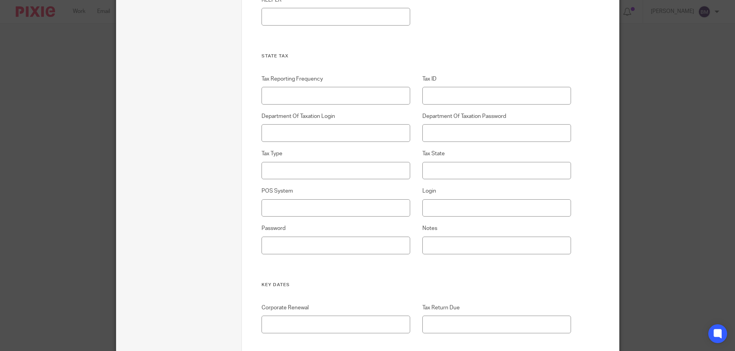
scroll to position [1530, 0]
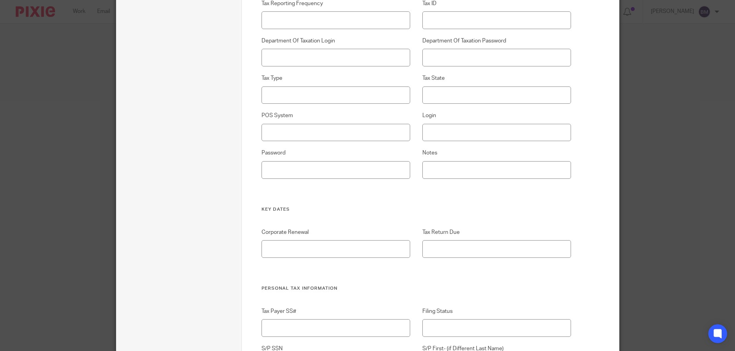
type input "$250"
click at [288, 246] on input "Corporate Renewal" at bounding box center [336, 249] width 149 height 18
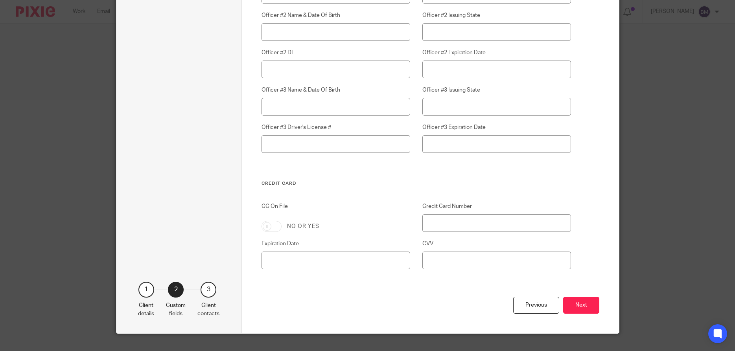
scroll to position [2247, 0]
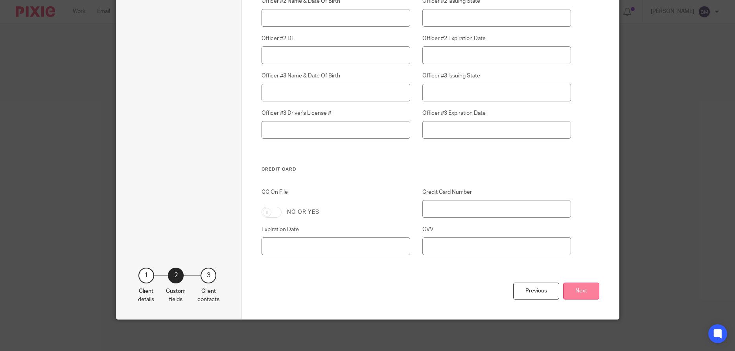
type input "September"
click at [583, 291] on button "Next" at bounding box center [581, 291] width 36 height 17
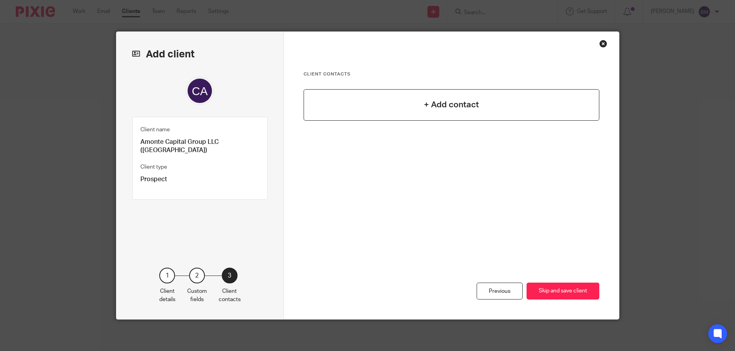
click at [456, 106] on h4 "+ Add contact" at bounding box center [451, 105] width 55 height 12
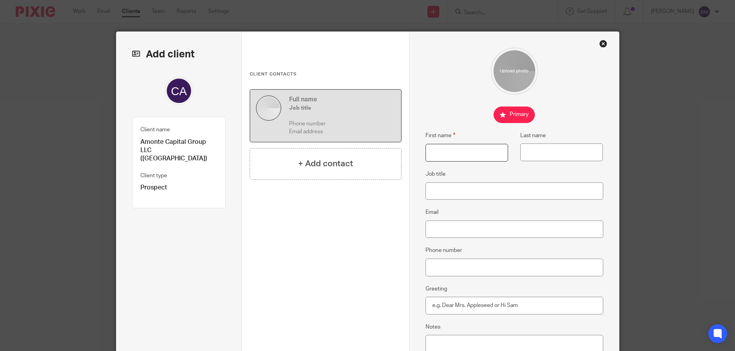
click at [440, 160] on input "First name" at bounding box center [467, 153] width 83 height 18
paste input "Chrishaun"
type input "Chrishaun"
click at [527, 157] on input "Last name" at bounding box center [561, 153] width 83 height 18
type input "Eatmon"
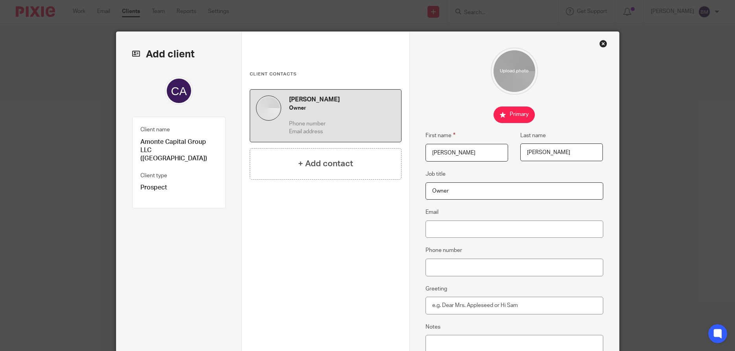
type input "Owner"
click at [450, 233] on input "Email" at bounding box center [515, 230] width 178 height 18
click at [449, 236] on input "Email" at bounding box center [515, 230] width 178 height 18
paste input "amonteinvest@gmail.com"
type input "amonteinvest@gmail.com"
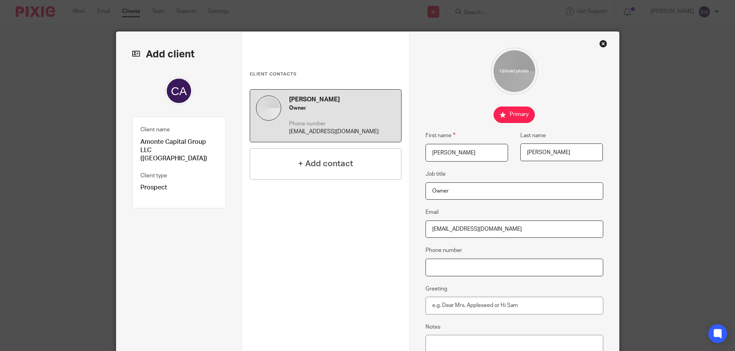
click at [446, 264] on input "Phone number" at bounding box center [515, 268] width 178 height 18
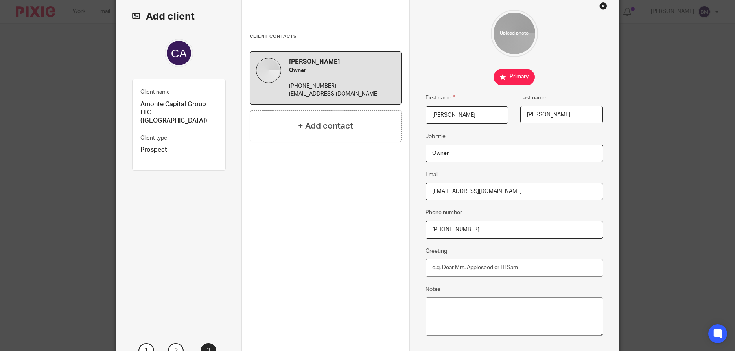
type input "310-947-4456"
drag, startPoint x: 464, startPoint y: 114, endPoint x: 397, endPoint y: 118, distance: 66.6
click at [426, 118] on input "Chrishaun" at bounding box center [467, 115] width 83 height 18
click at [446, 269] on input "Greeting" at bounding box center [515, 268] width 178 height 18
paste input "Chrishaun"
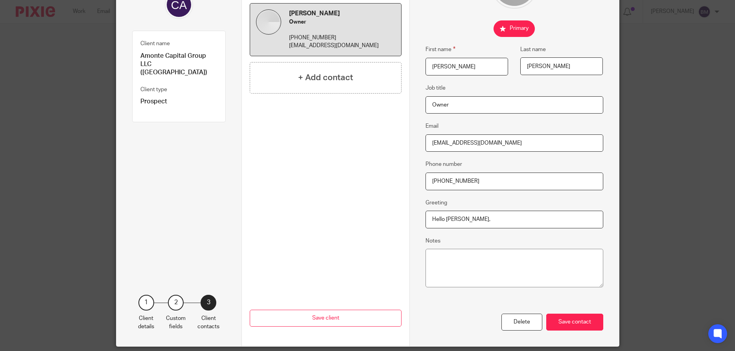
scroll to position [113, 0]
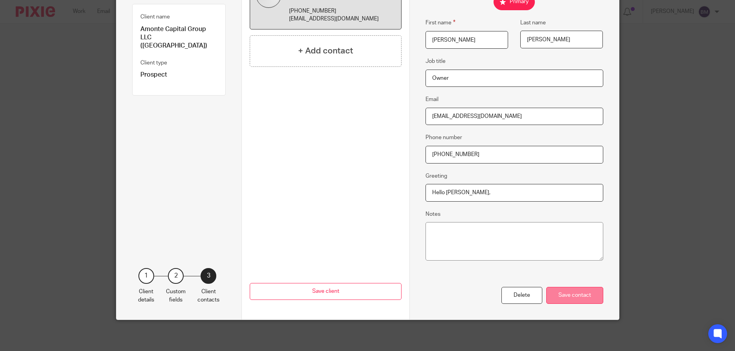
type input "Hello Chrishaun,"
click at [591, 292] on div "Save contact" at bounding box center [574, 295] width 57 height 17
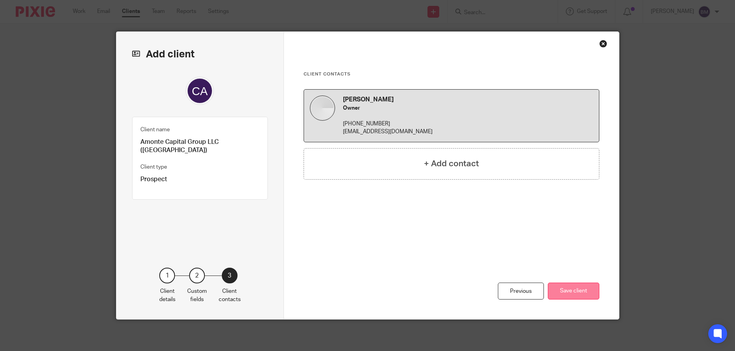
click at [563, 287] on button "Save client" at bounding box center [574, 291] width 52 height 17
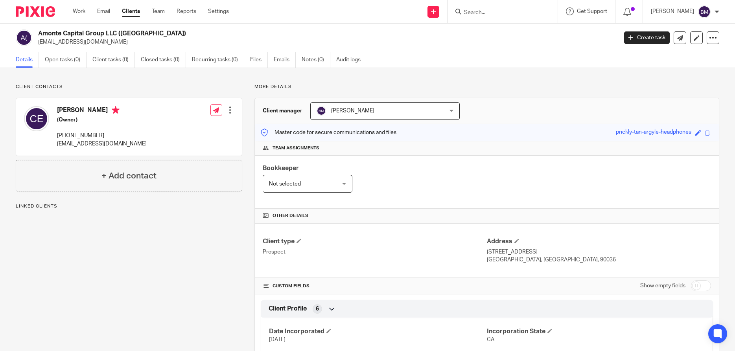
click at [231, 110] on div at bounding box center [230, 110] width 8 height 8
click at [181, 129] on link "Edit contact" at bounding box center [194, 127] width 75 height 11
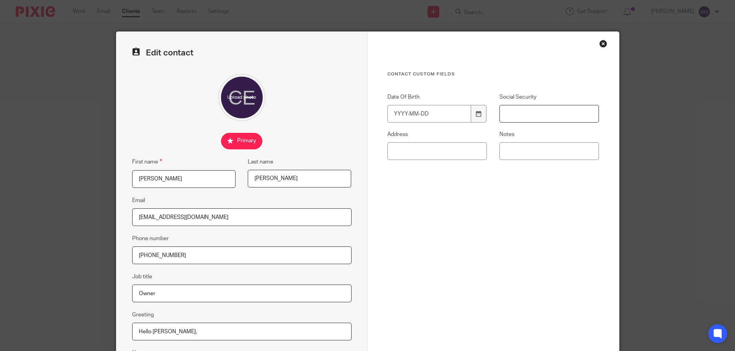
click at [518, 112] on input "Social Security" at bounding box center [550, 114] width 100 height 18
type input "572-57-8582"
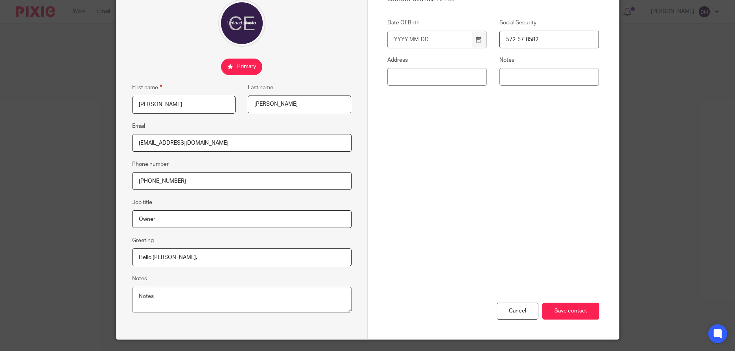
scroll to position [76, 0]
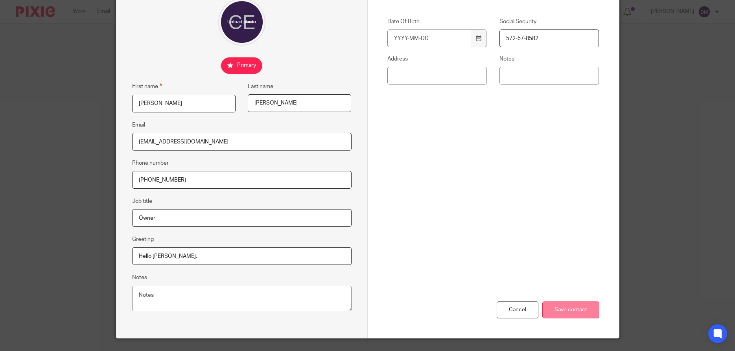
click at [569, 308] on input "Save contact" at bounding box center [571, 310] width 57 height 17
drag, startPoint x: 168, startPoint y: 105, endPoint x: 120, endPoint y: 101, distance: 47.8
click at [132, 101] on input "[PERSON_NAME]" at bounding box center [183, 104] width 103 height 18
click at [571, 311] on input "Save contact" at bounding box center [571, 310] width 57 height 17
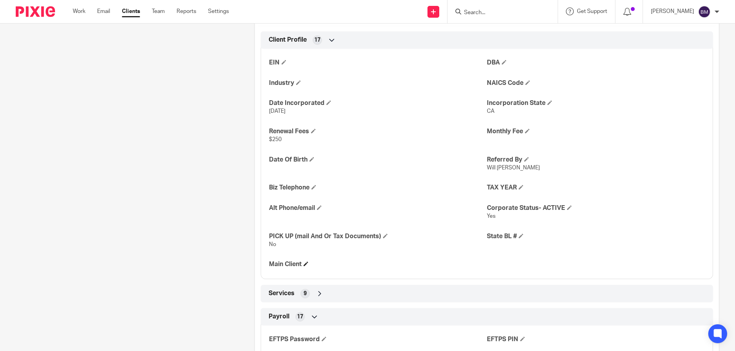
scroll to position [302, 0]
click at [308, 263] on span at bounding box center [306, 262] width 5 height 5
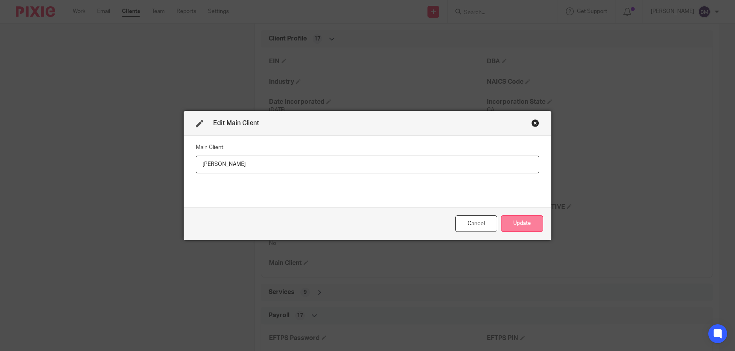
type input "[PERSON_NAME]"
click at [512, 227] on button "Update" at bounding box center [522, 224] width 42 height 17
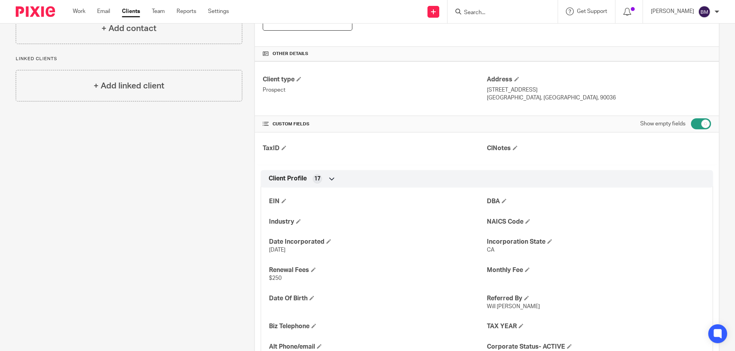
scroll to position [189, 0]
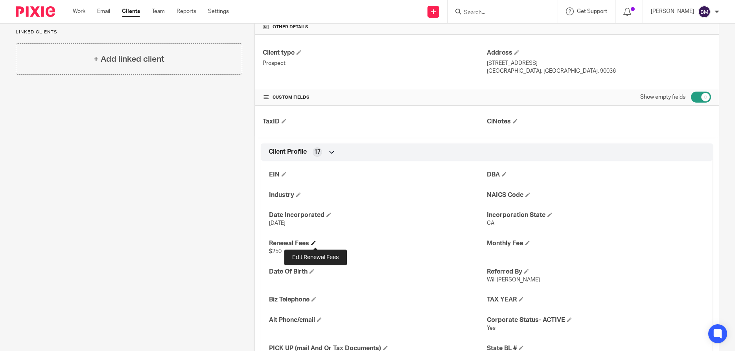
click at [315, 244] on span at bounding box center [313, 243] width 5 height 5
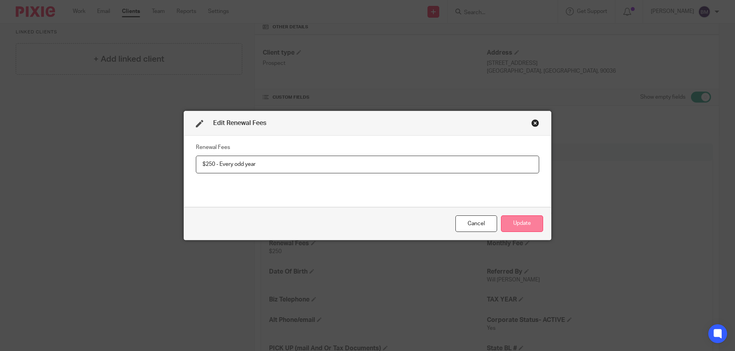
type input "$250 - Every odd year"
click at [523, 227] on button "Update" at bounding box center [522, 224] width 42 height 17
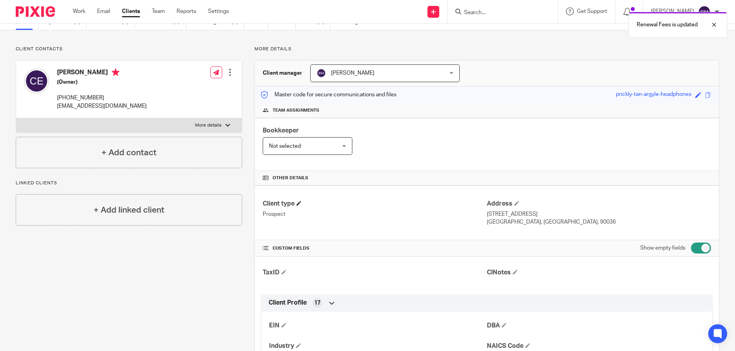
scroll to position [0, 0]
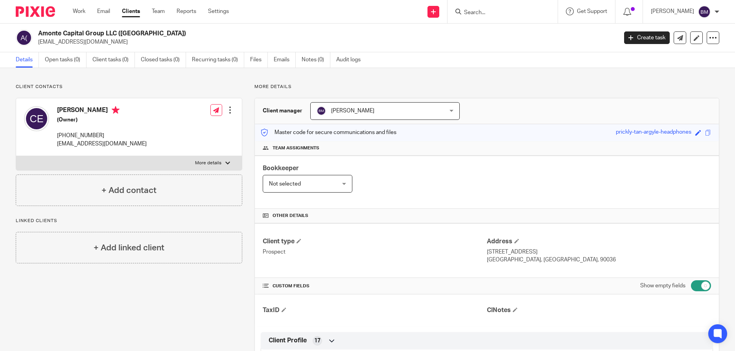
click at [471, 9] on input "Search" at bounding box center [498, 12] width 71 height 7
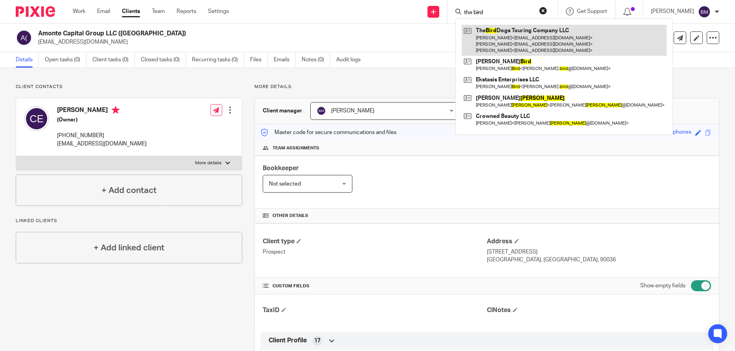
type input "the bird"
click at [502, 41] on link at bounding box center [564, 40] width 205 height 31
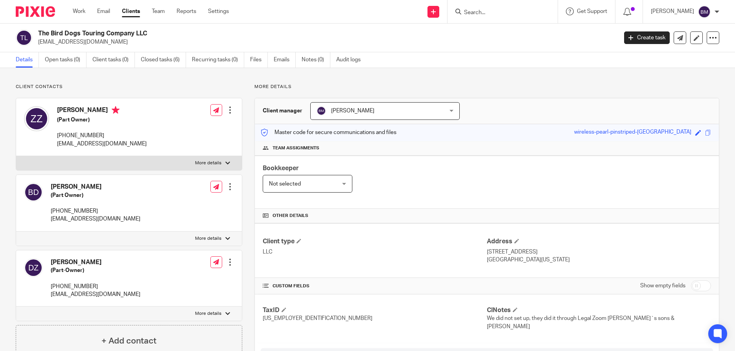
click at [704, 287] on input "checkbox" at bounding box center [701, 285] width 20 height 11
checkbox input "true"
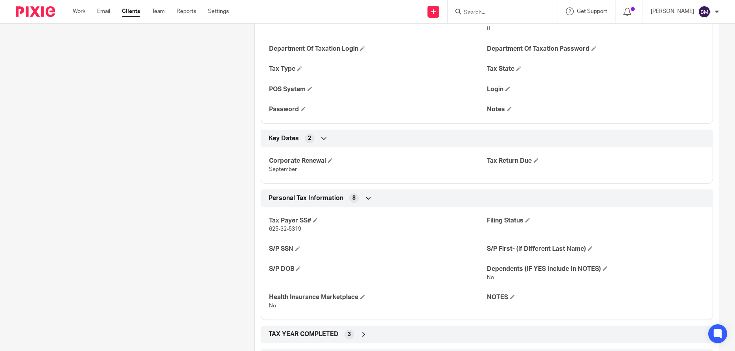
scroll to position [1156, 0]
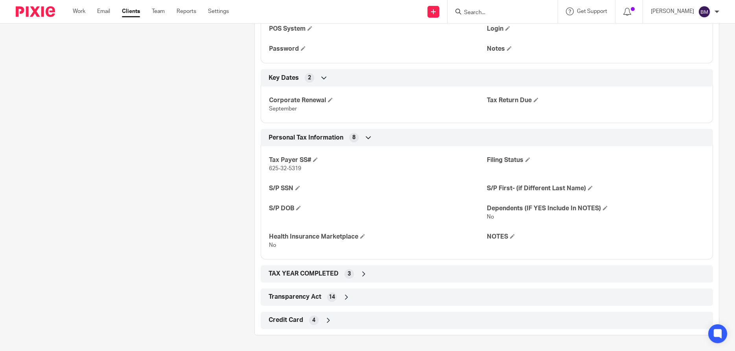
click at [328, 323] on icon at bounding box center [329, 321] width 8 height 8
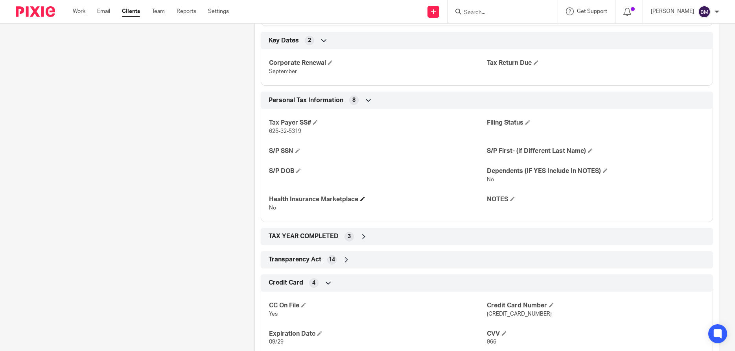
scroll to position [1221, 0]
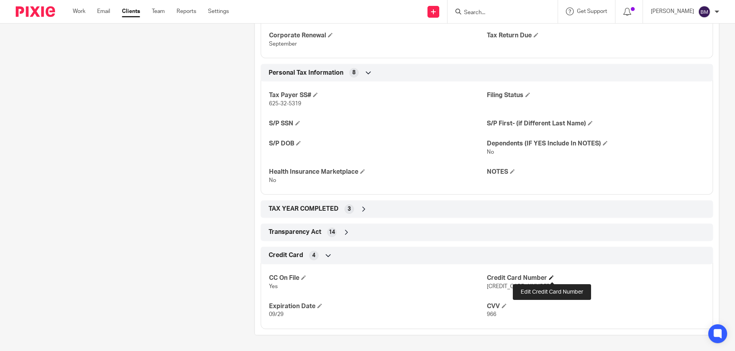
click at [554, 278] on span at bounding box center [551, 277] width 5 height 5
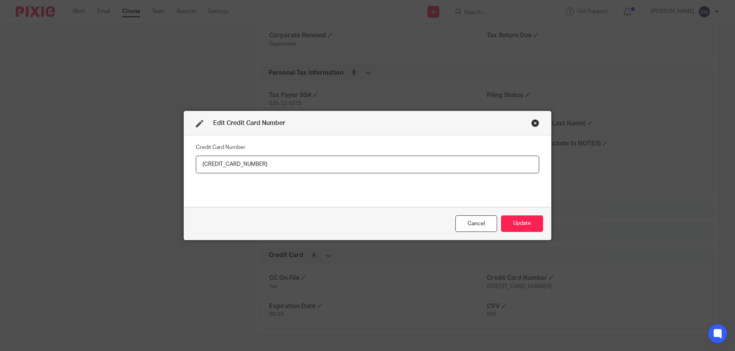
drag, startPoint x: 262, startPoint y: 164, endPoint x: 143, endPoint y: 164, distance: 119.6
click at [196, 164] on input "4246 3154 1467 3184" at bounding box center [367, 165] width 343 height 18
type input "[CREDIT_CARD_NUMBER]"
click at [513, 220] on button "Update" at bounding box center [522, 224] width 42 height 17
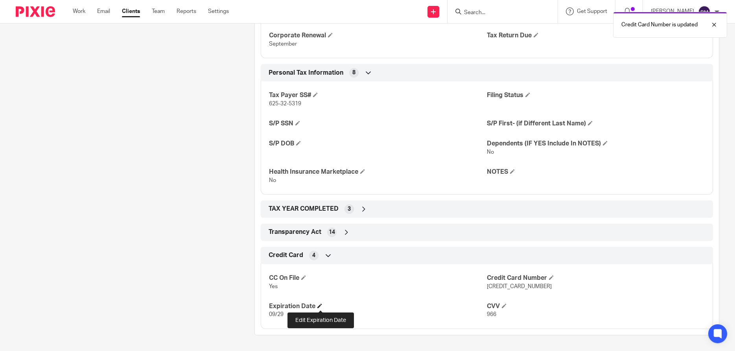
click at [322, 307] on span at bounding box center [319, 306] width 5 height 5
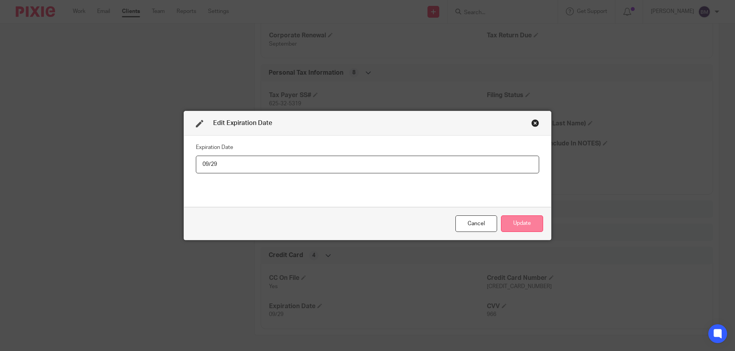
click at [517, 225] on button "Update" at bounding box center [522, 224] width 42 height 17
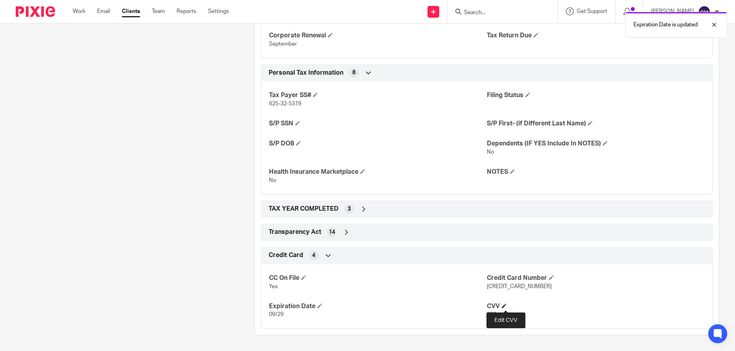
click at [506, 307] on span at bounding box center [504, 306] width 5 height 5
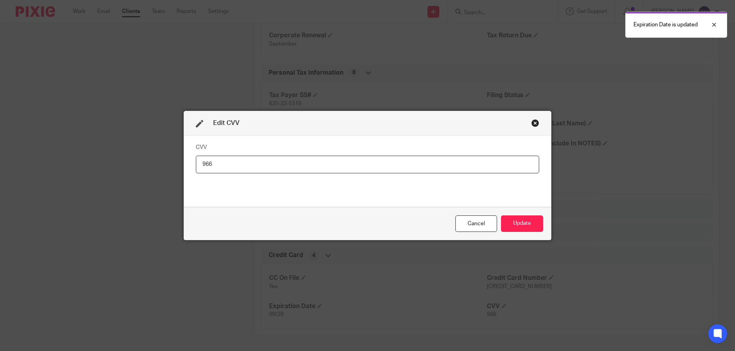
drag, startPoint x: 216, startPoint y: 165, endPoint x: 154, endPoint y: 160, distance: 62.8
click at [196, 160] on input "966" at bounding box center [367, 165] width 343 height 18
type input "212"
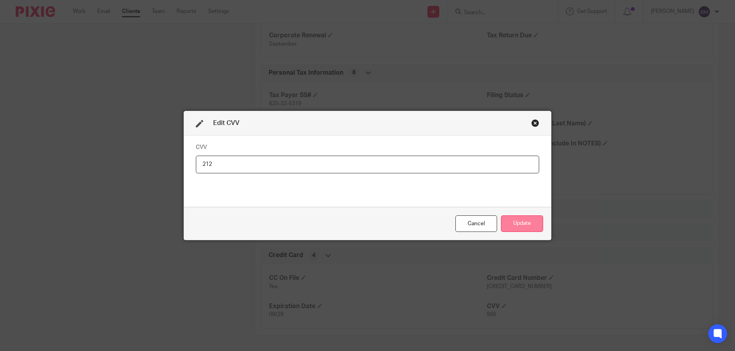
click at [522, 225] on button "Update" at bounding box center [522, 224] width 42 height 17
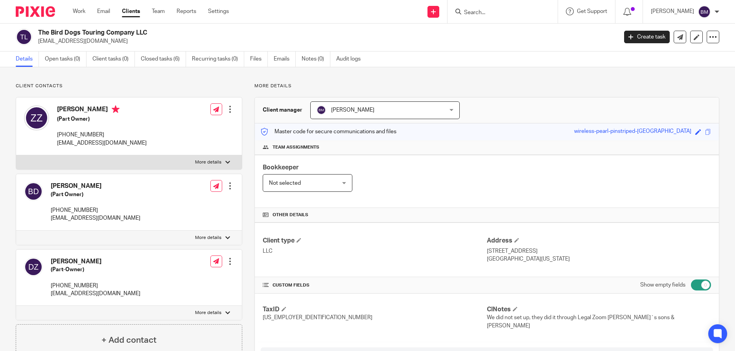
scroll to position [0, 0]
click at [315, 64] on link "Notes (0)" at bounding box center [316, 59] width 29 height 15
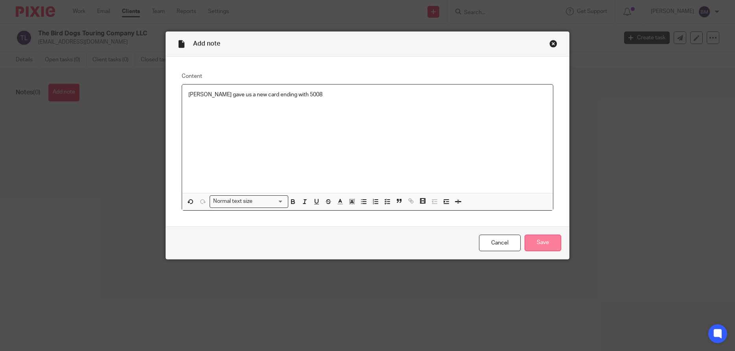
click at [544, 242] on input "Save" at bounding box center [543, 243] width 37 height 17
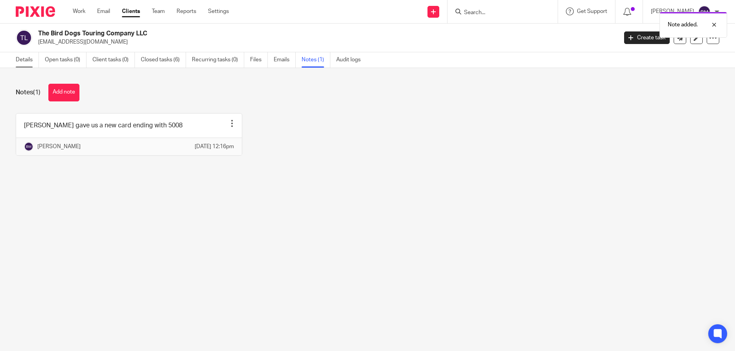
click at [19, 57] on link "Details" at bounding box center [27, 59] width 23 height 15
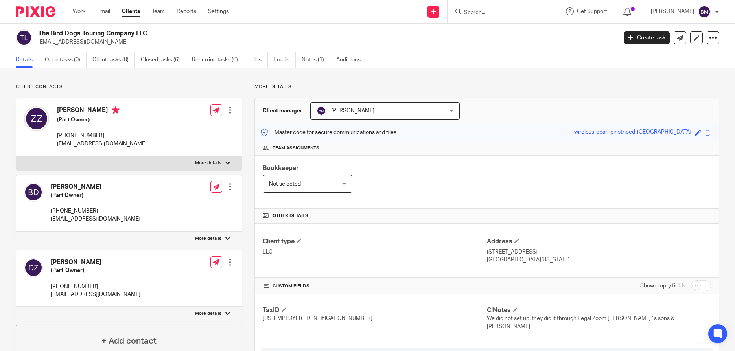
click at [129, 11] on link "Clients" at bounding box center [131, 11] width 18 height 8
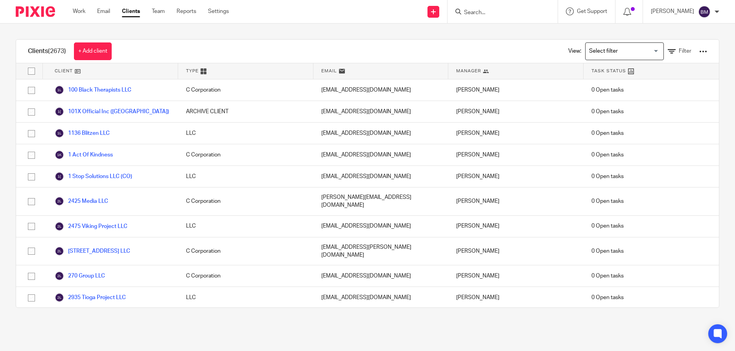
click at [490, 11] on input "Search" at bounding box center [498, 12] width 71 height 7
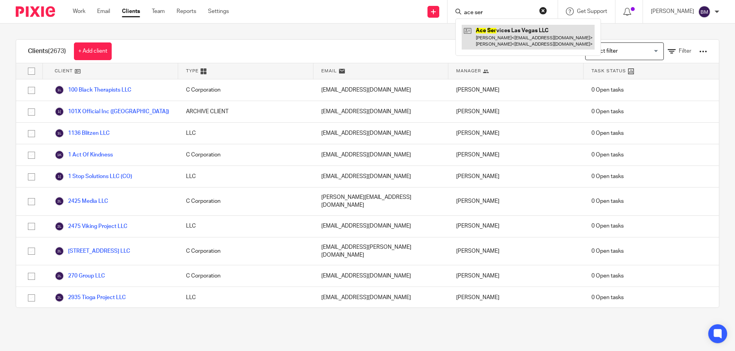
type input "ace ser"
click at [521, 36] on link at bounding box center [528, 37] width 133 height 24
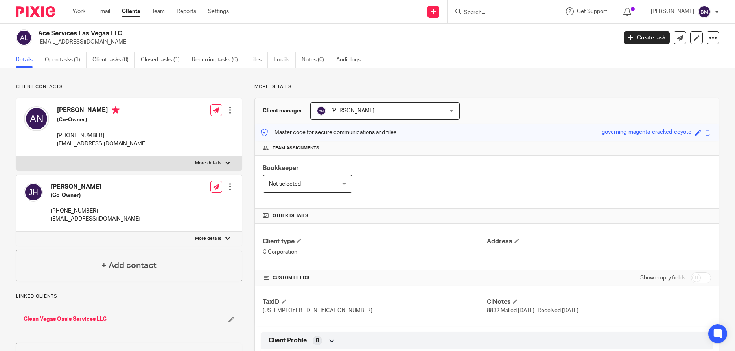
click at [700, 279] on input "checkbox" at bounding box center [701, 278] width 20 height 11
checkbox input "true"
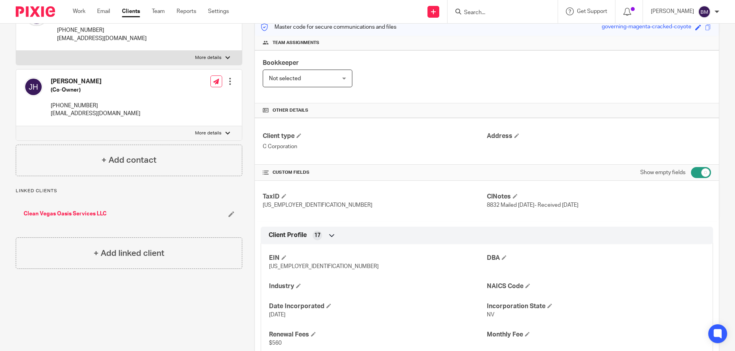
scroll to position [151, 0]
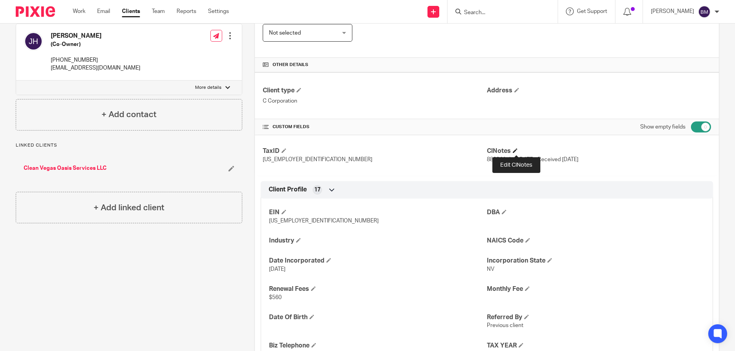
click at [517, 151] on span at bounding box center [515, 150] width 5 height 5
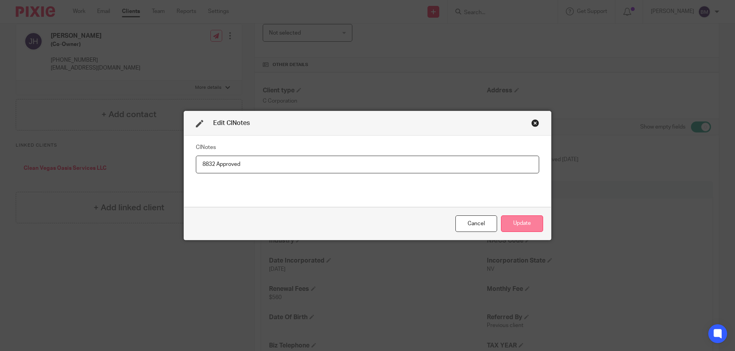
type input "8832 Approved"
click at [522, 223] on button "Update" at bounding box center [522, 224] width 42 height 17
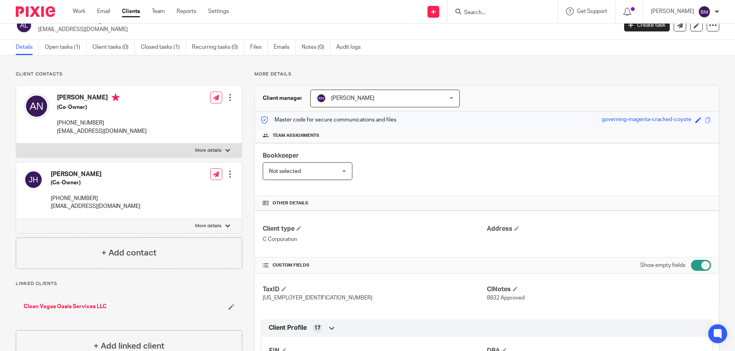
scroll to position [0, 0]
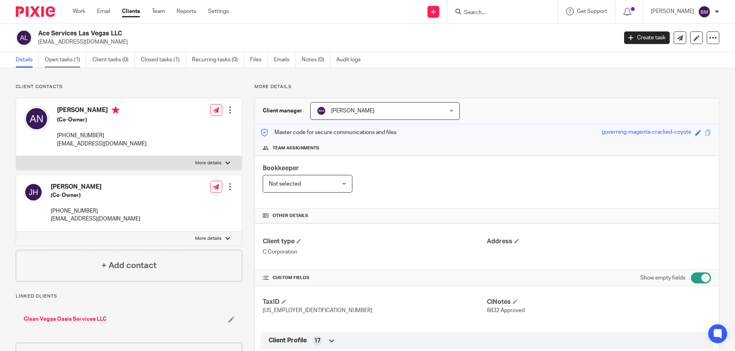
click at [62, 62] on link "Open tasks (1)" at bounding box center [66, 59] width 42 height 15
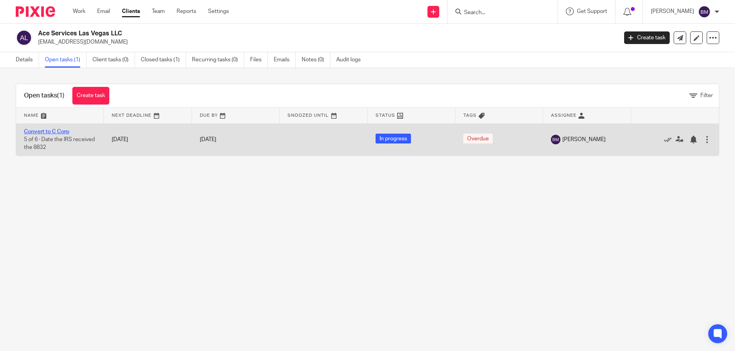
click at [37, 134] on link "Convert to C Corp" at bounding box center [46, 132] width 45 height 6
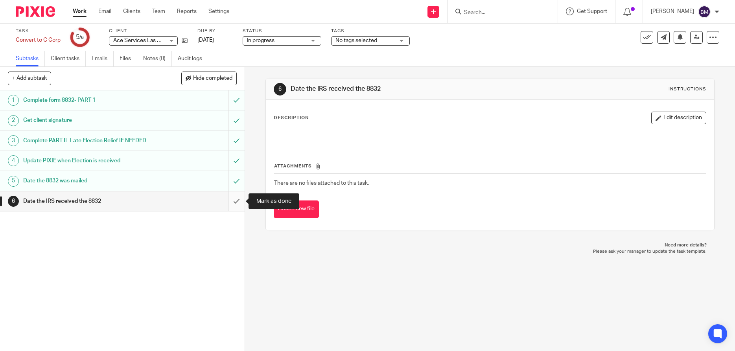
click at [236, 202] on input "submit" at bounding box center [122, 202] width 245 height 20
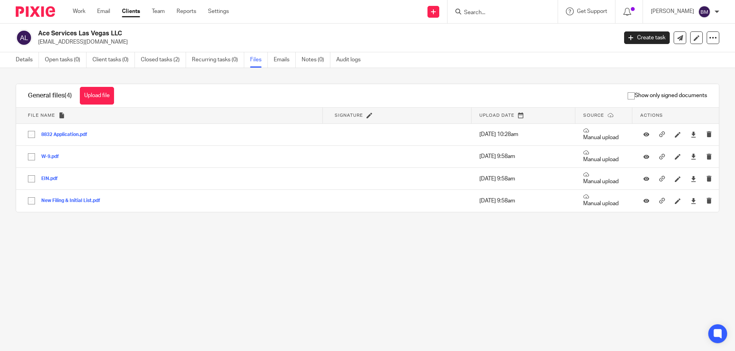
click at [104, 92] on button "Upload file" at bounding box center [97, 96] width 34 height 18
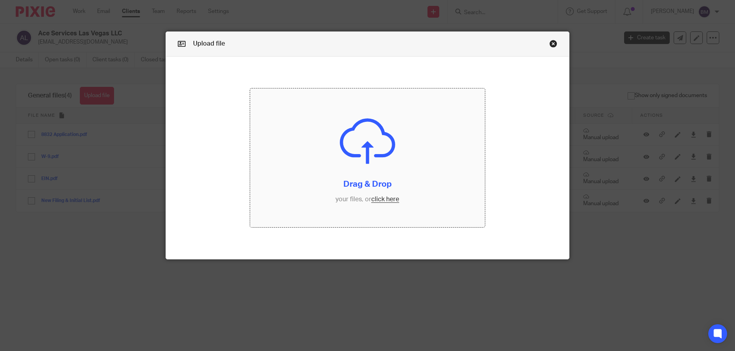
click at [383, 199] on input "file" at bounding box center [367, 158] width 234 height 139
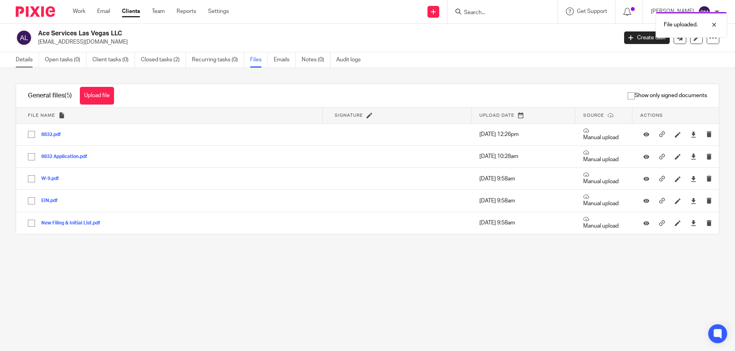
click at [22, 61] on link "Details" at bounding box center [27, 59] width 23 height 15
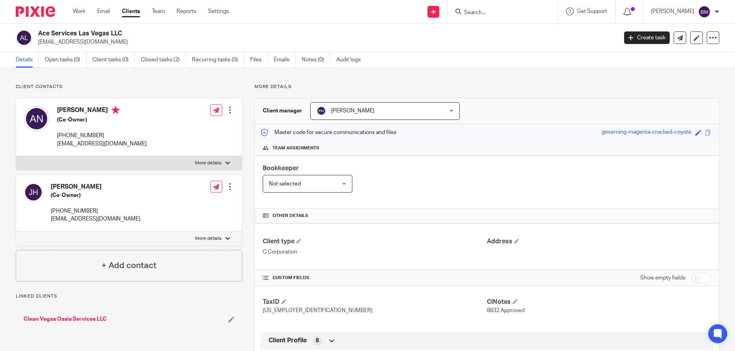
click at [703, 277] on input "checkbox" at bounding box center [701, 278] width 20 height 11
checkbox input "true"
click at [484, 16] on input "Search" at bounding box center [498, 12] width 71 height 7
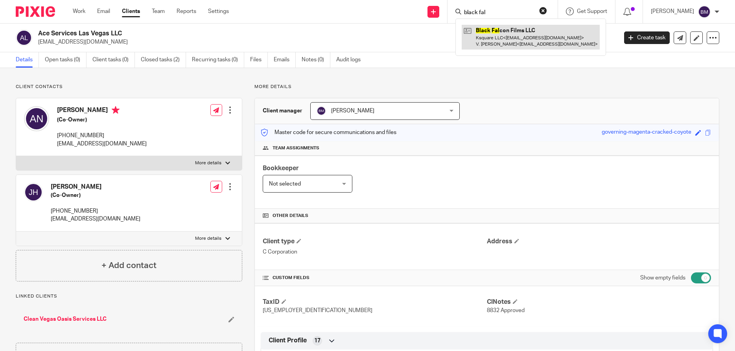
type input "black fal"
click at [507, 37] on link at bounding box center [531, 37] width 138 height 24
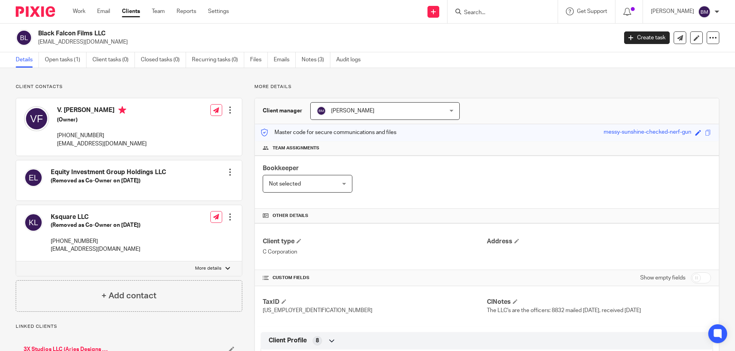
click at [506, 30] on div "Black Falcon Films LLC [EMAIL_ADDRESS][DOMAIN_NAME]" at bounding box center [325, 38] width 574 height 17
click at [705, 276] on input "checkbox" at bounding box center [701, 278] width 20 height 11
checkbox input "true"
click at [516, 301] on span at bounding box center [515, 301] width 5 height 5
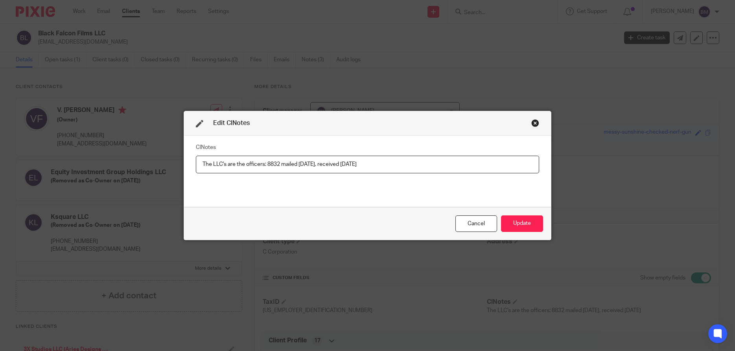
click at [375, 163] on input "The LLC's are the officers: 8832 mailed [DATE], received [DATE]" at bounding box center [367, 165] width 343 height 18
type input "The LLC's are the officers: 8832 Approved"
click at [518, 224] on button "Update" at bounding box center [522, 224] width 42 height 17
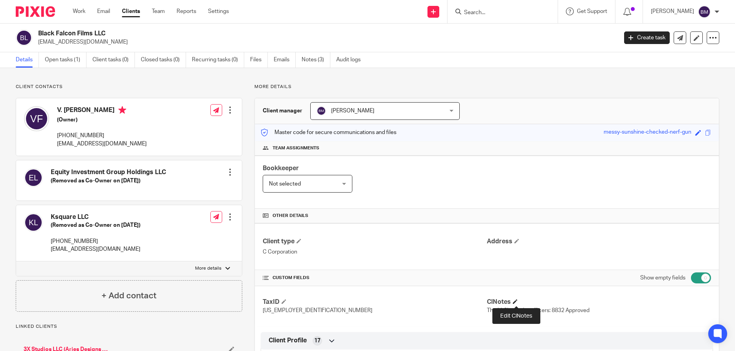
click at [517, 301] on span at bounding box center [515, 301] width 5 height 5
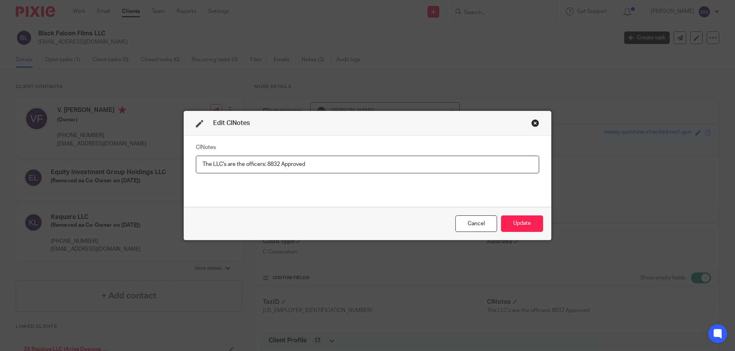
click at [266, 167] on input "The LLC's are the officers: 8832 Approved" at bounding box center [367, 165] width 343 height 18
type input "8832 Approved"
click at [522, 230] on button "Update" at bounding box center [522, 224] width 42 height 17
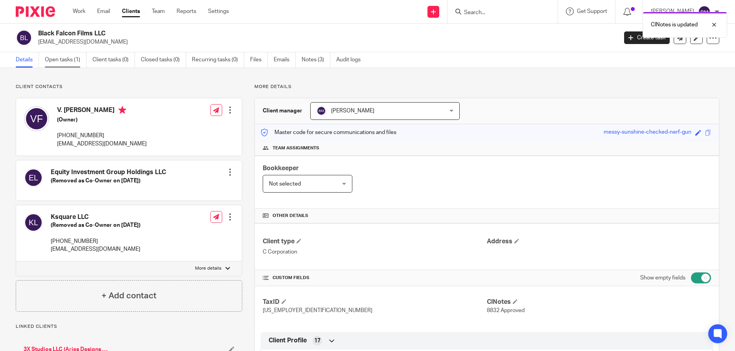
click at [64, 63] on link "Open tasks (1)" at bounding box center [66, 59] width 42 height 15
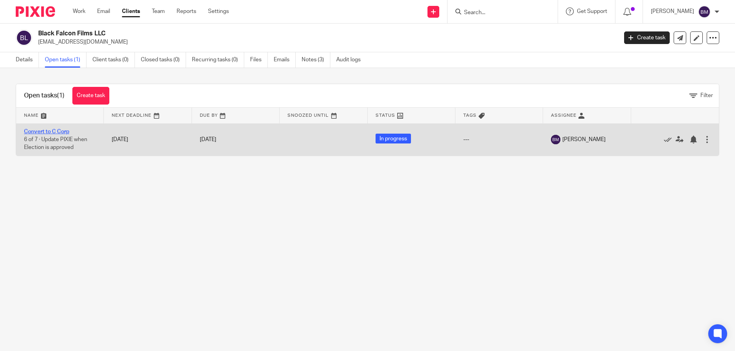
drag, startPoint x: 0, startPoint y: 0, endPoint x: 46, endPoint y: 130, distance: 137.7
click at [44, 130] on link "Convert to C Corp" at bounding box center [46, 132] width 45 height 6
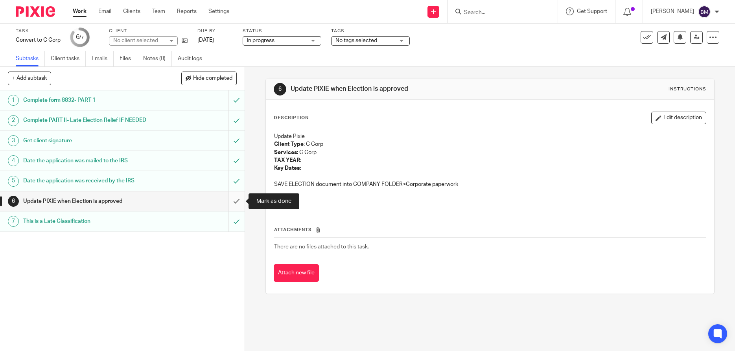
click at [238, 202] on input "submit" at bounding box center [122, 202] width 245 height 20
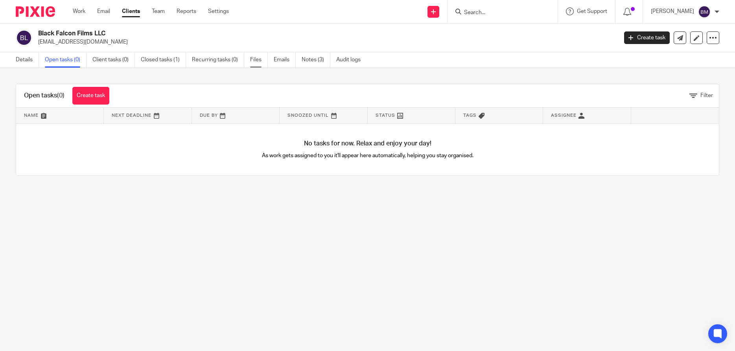
click at [258, 63] on link "Files" at bounding box center [259, 59] width 18 height 15
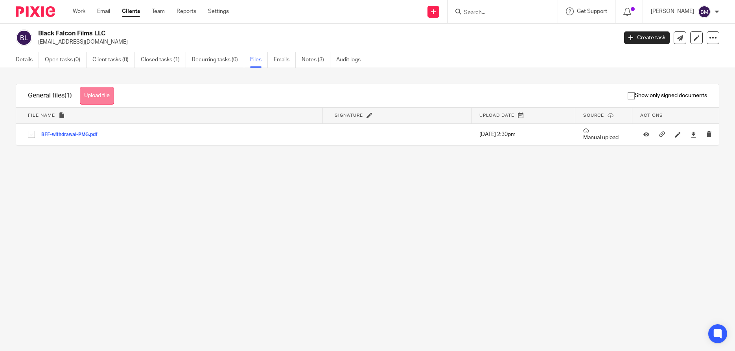
click at [101, 96] on button "Upload file" at bounding box center [97, 96] width 34 height 18
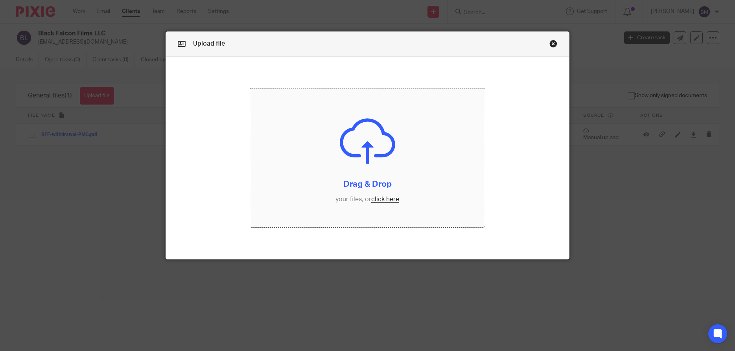
click at [391, 201] on input "file" at bounding box center [367, 158] width 234 height 139
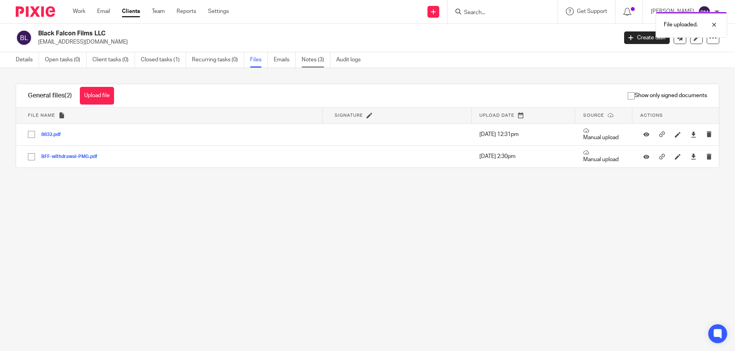
click at [317, 63] on link "Notes (3)" at bounding box center [316, 59] width 29 height 15
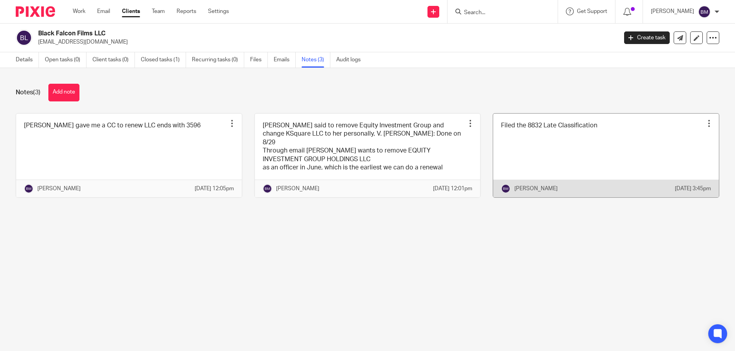
click at [710, 125] on div at bounding box center [709, 124] width 8 height 8
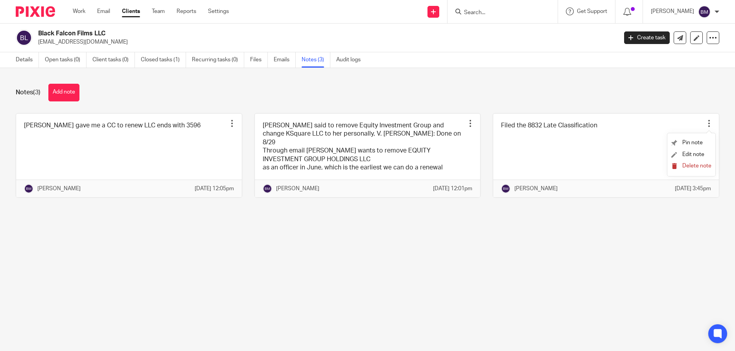
click at [693, 167] on span "Delete note" at bounding box center [697, 166] width 29 height 6
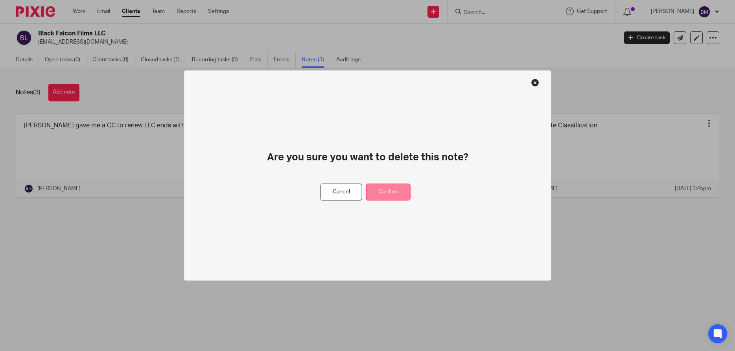
click at [384, 199] on button "Confirm" at bounding box center [388, 192] width 44 height 17
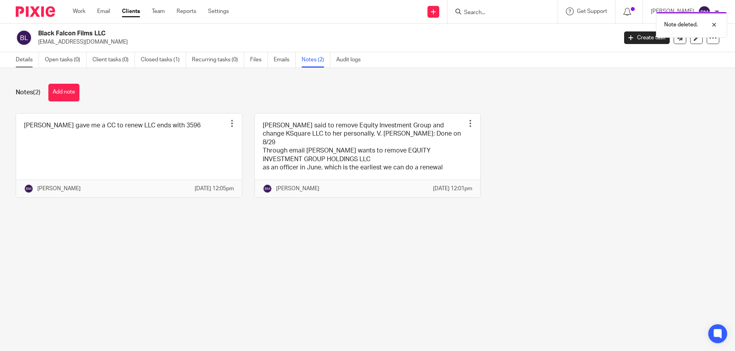
click at [22, 61] on link "Details" at bounding box center [27, 59] width 23 height 15
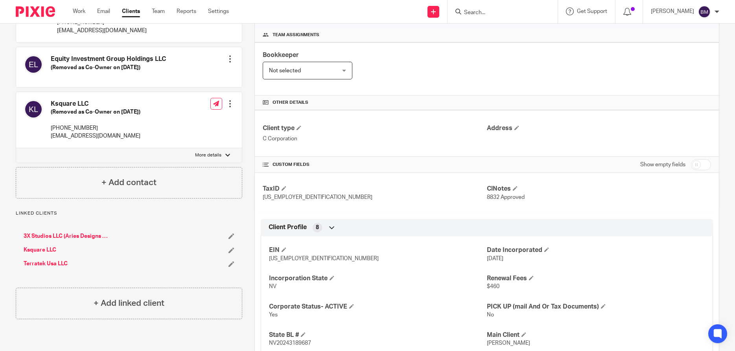
scroll to position [188, 0]
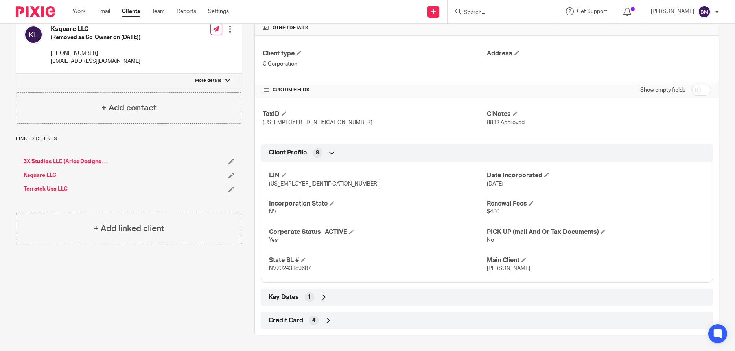
click at [706, 91] on input "checkbox" at bounding box center [701, 90] width 20 height 11
checkbox input "true"
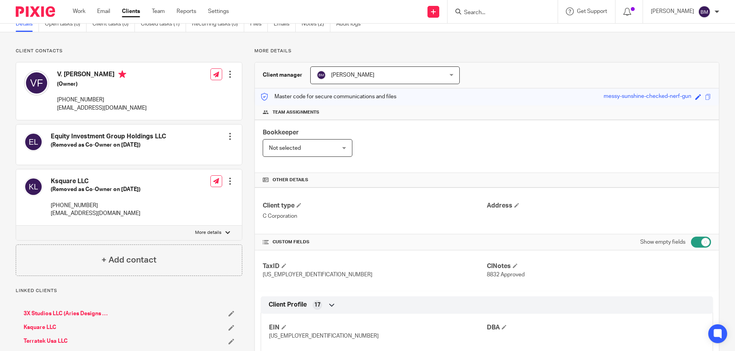
scroll to position [0, 0]
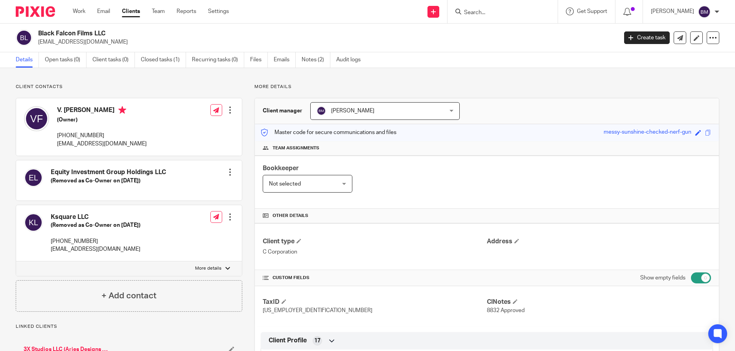
click at [485, 14] on input "Search" at bounding box center [498, 12] width 71 height 7
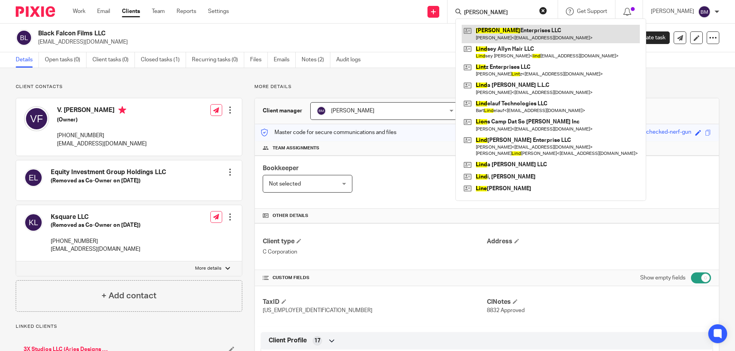
type input "lino"
click at [519, 36] on link at bounding box center [551, 34] width 178 height 18
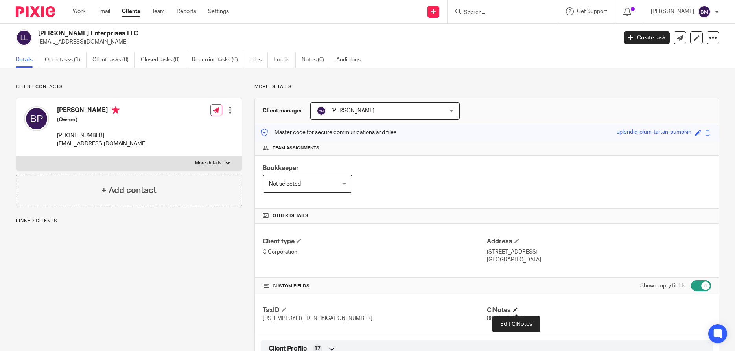
click at [518, 310] on span at bounding box center [515, 310] width 5 height 5
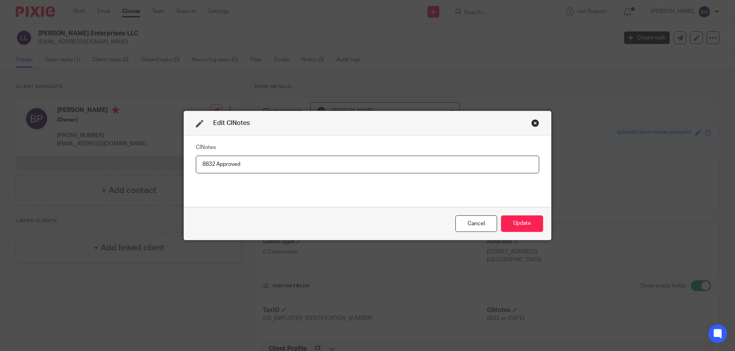
type input "8832 Approved"
click at [543, 227] on div "Cancel Update" at bounding box center [367, 223] width 367 height 33
click at [535, 226] on button "Update" at bounding box center [522, 224] width 42 height 17
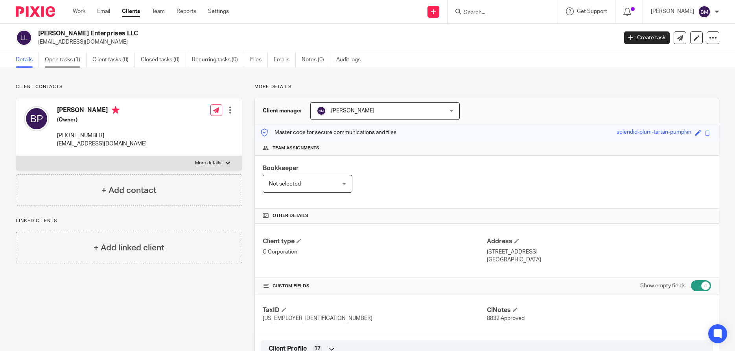
click at [65, 63] on link "Open tasks (1)" at bounding box center [66, 59] width 42 height 15
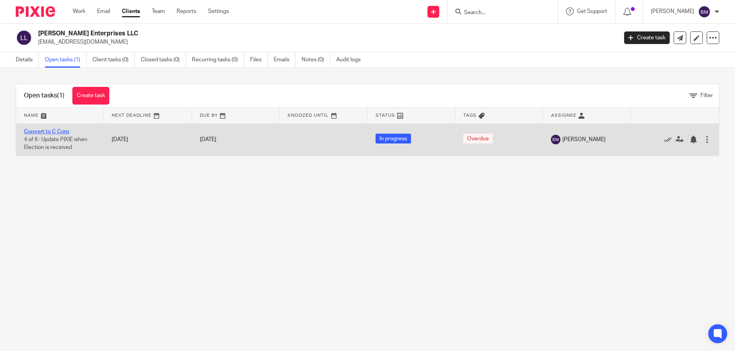
click at [53, 131] on link "Convert to C Corp" at bounding box center [46, 132] width 45 height 6
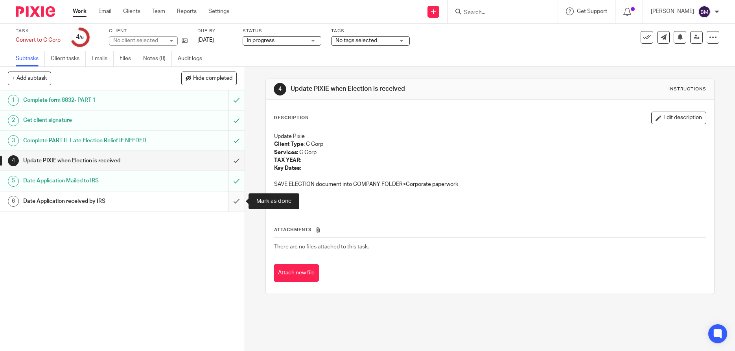
click at [236, 201] on input "submit" at bounding box center [122, 202] width 245 height 20
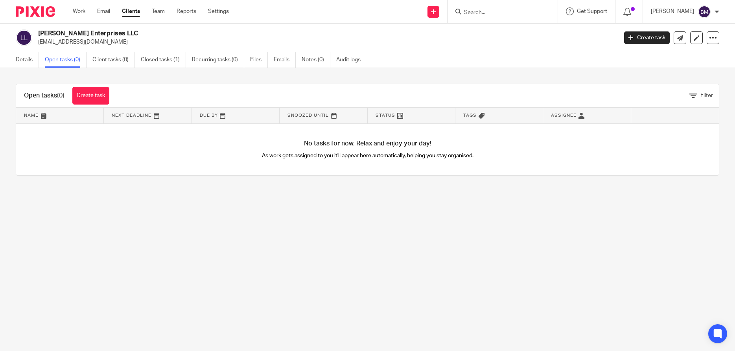
click at [27, 62] on link "Details" at bounding box center [27, 59] width 23 height 15
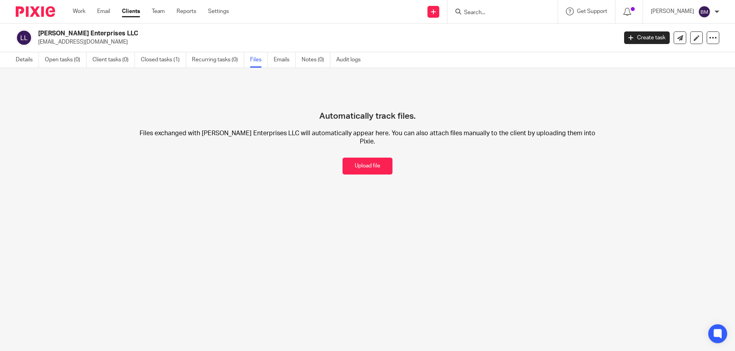
click at [628, 149] on div "Automatically track files. Files exchanged with [PERSON_NAME] Enterprises LLC w…" at bounding box center [368, 129] width 704 height 91
click at [371, 158] on button "Upload file" at bounding box center [368, 166] width 50 height 17
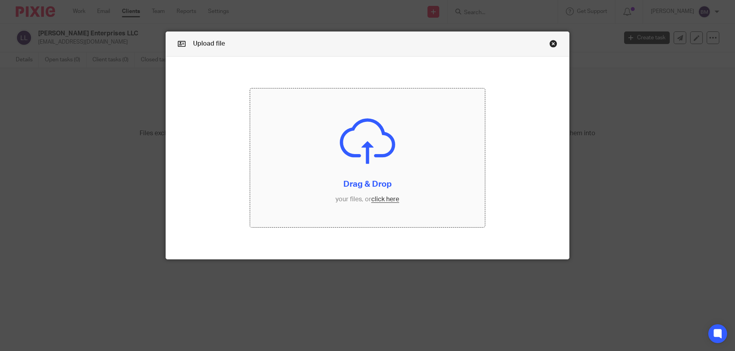
click at [390, 201] on input "file" at bounding box center [367, 158] width 234 height 139
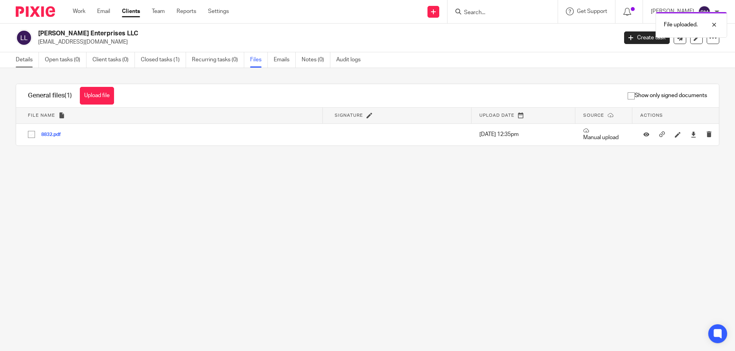
click at [29, 60] on link "Details" at bounding box center [27, 59] width 23 height 15
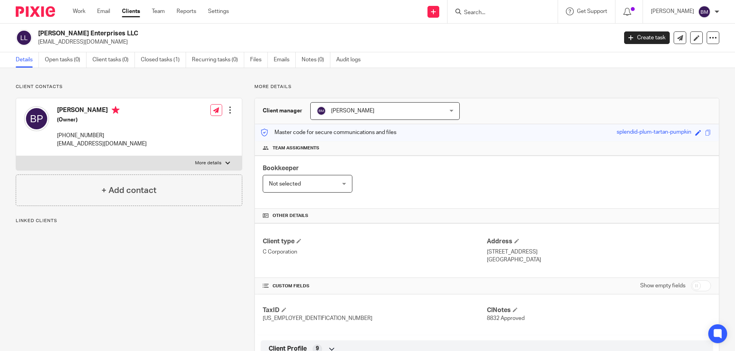
click at [106, 109] on div "Brandon Paulino (Owner) (562) 488-7464 bpaulino4@gmail.com" at bounding box center [85, 127] width 123 height 50
click at [708, 287] on input "checkbox" at bounding box center [701, 285] width 20 height 11
checkbox input "true"
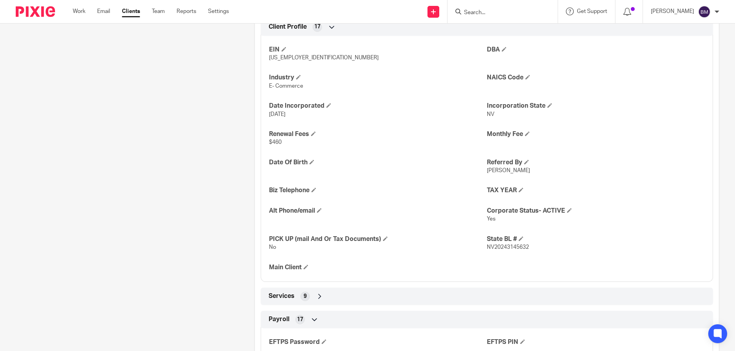
scroll to position [340, 0]
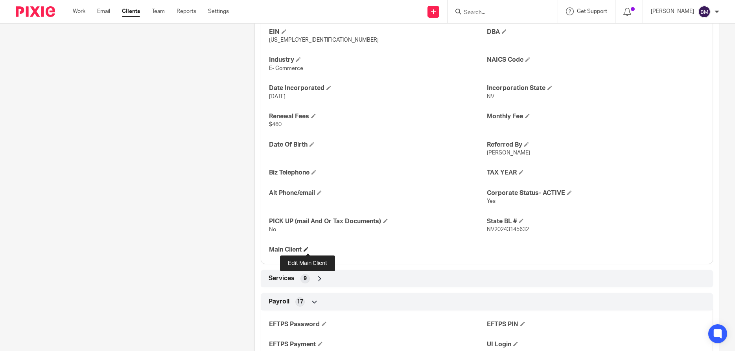
click at [307, 249] on span at bounding box center [306, 249] width 5 height 5
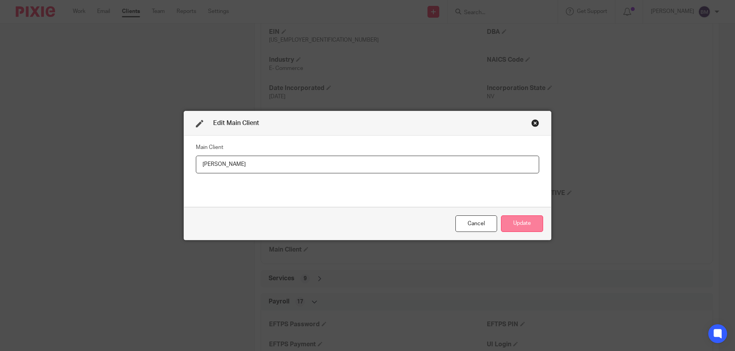
type input "Brandon Paulino"
click at [524, 227] on button "Update" at bounding box center [522, 224] width 42 height 17
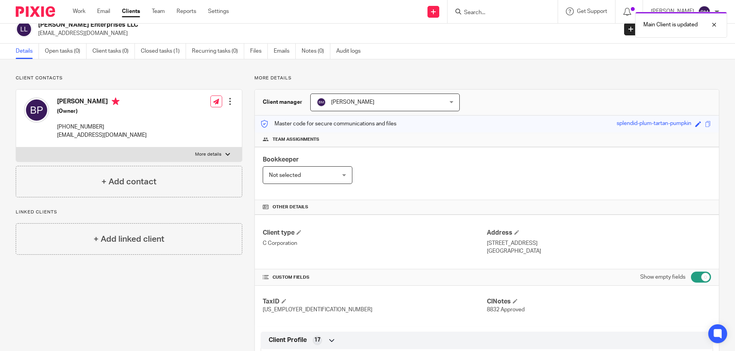
scroll to position [0, 0]
